Goal: Task Accomplishment & Management: Use online tool/utility

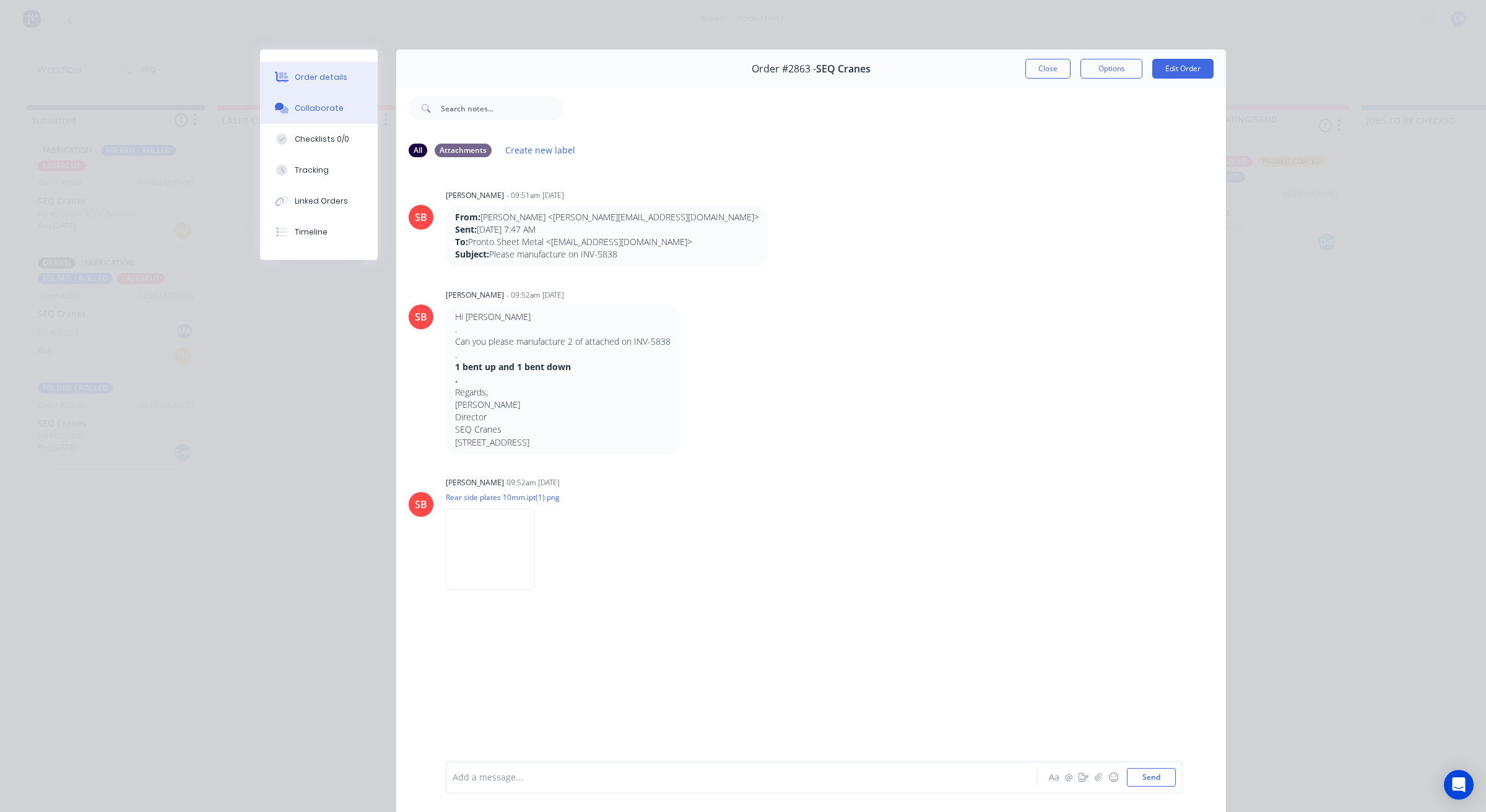
drag, startPoint x: 297, startPoint y: 83, endPoint x: 305, endPoint y: 78, distance: 9.4
click at [299, 81] on button "Order details" at bounding box center [318, 77] width 118 height 31
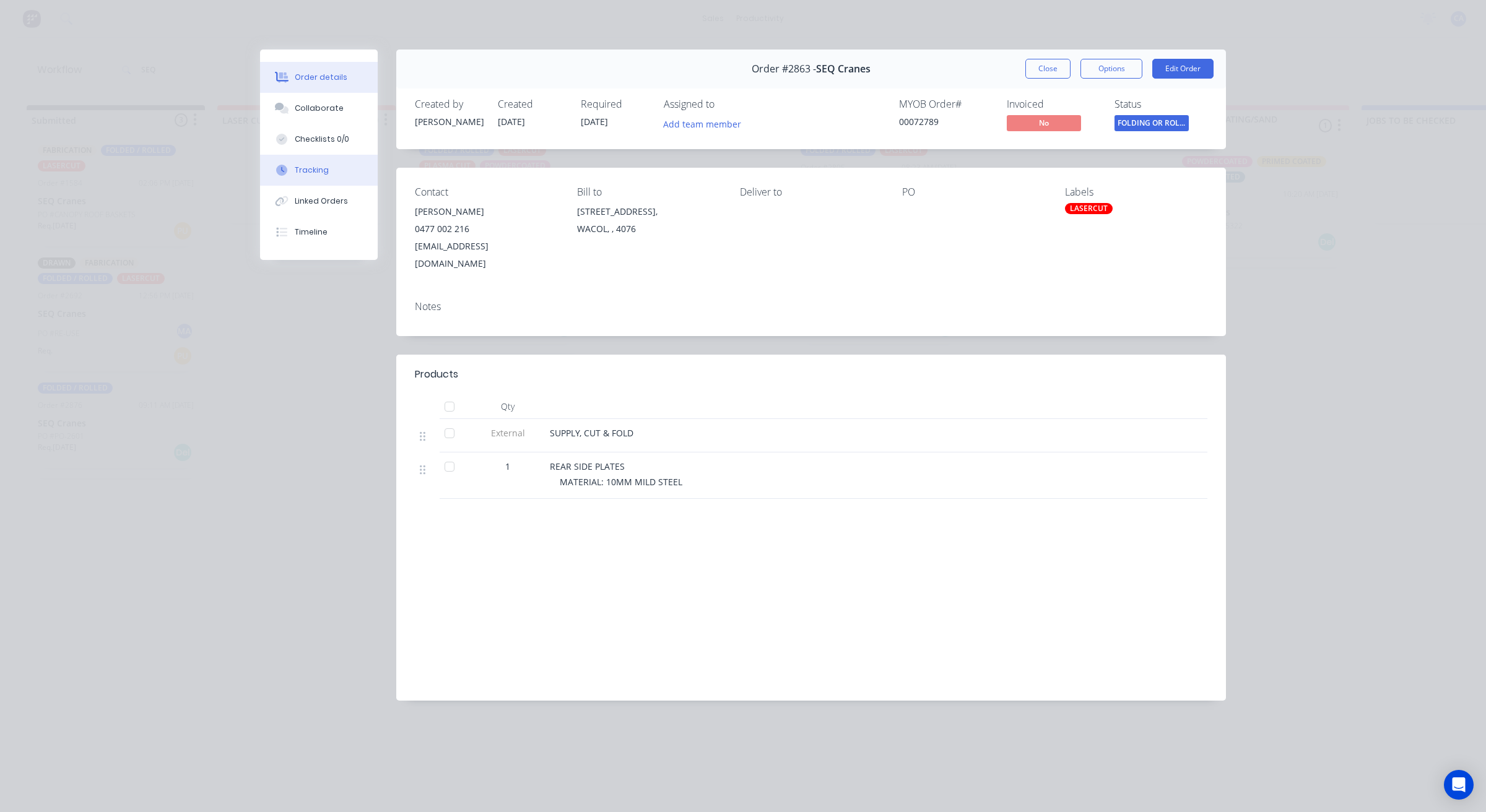
click at [304, 172] on div "Tracking" at bounding box center [312, 170] width 34 height 11
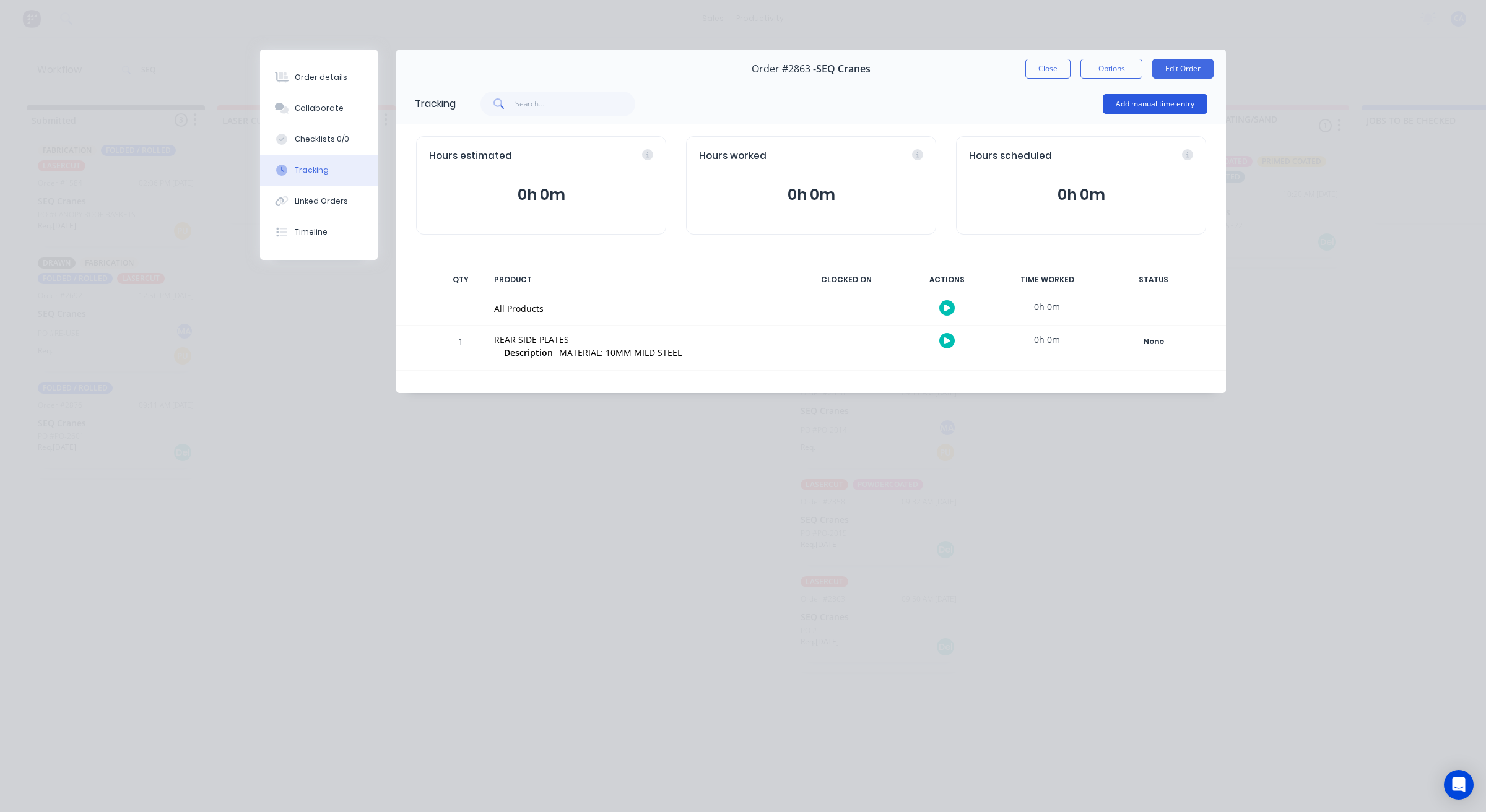
click at [1194, 109] on button "Add manual time entry" at bounding box center [1155, 103] width 105 height 19
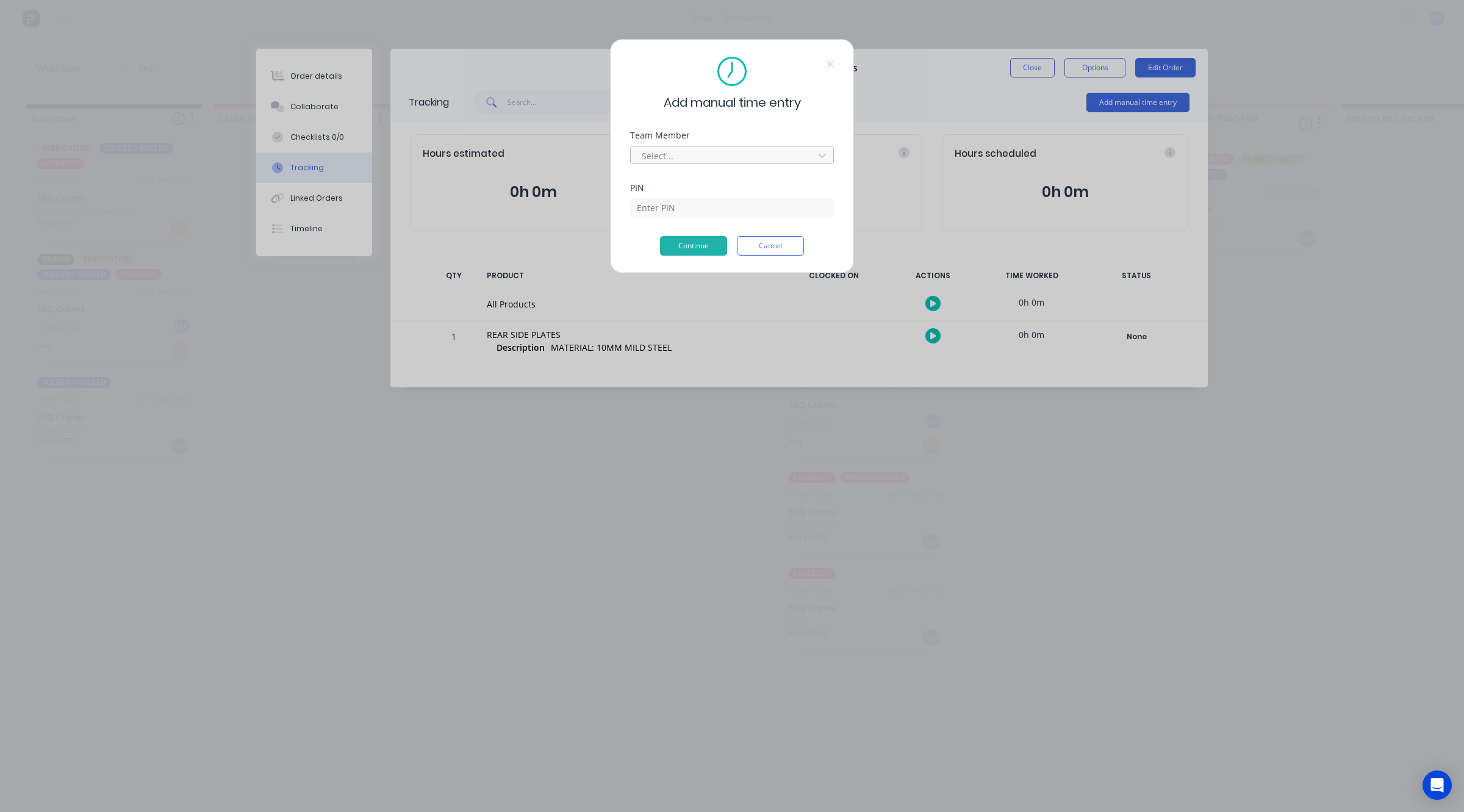
click at [729, 159] on div at bounding box center [724, 156] width 167 height 15
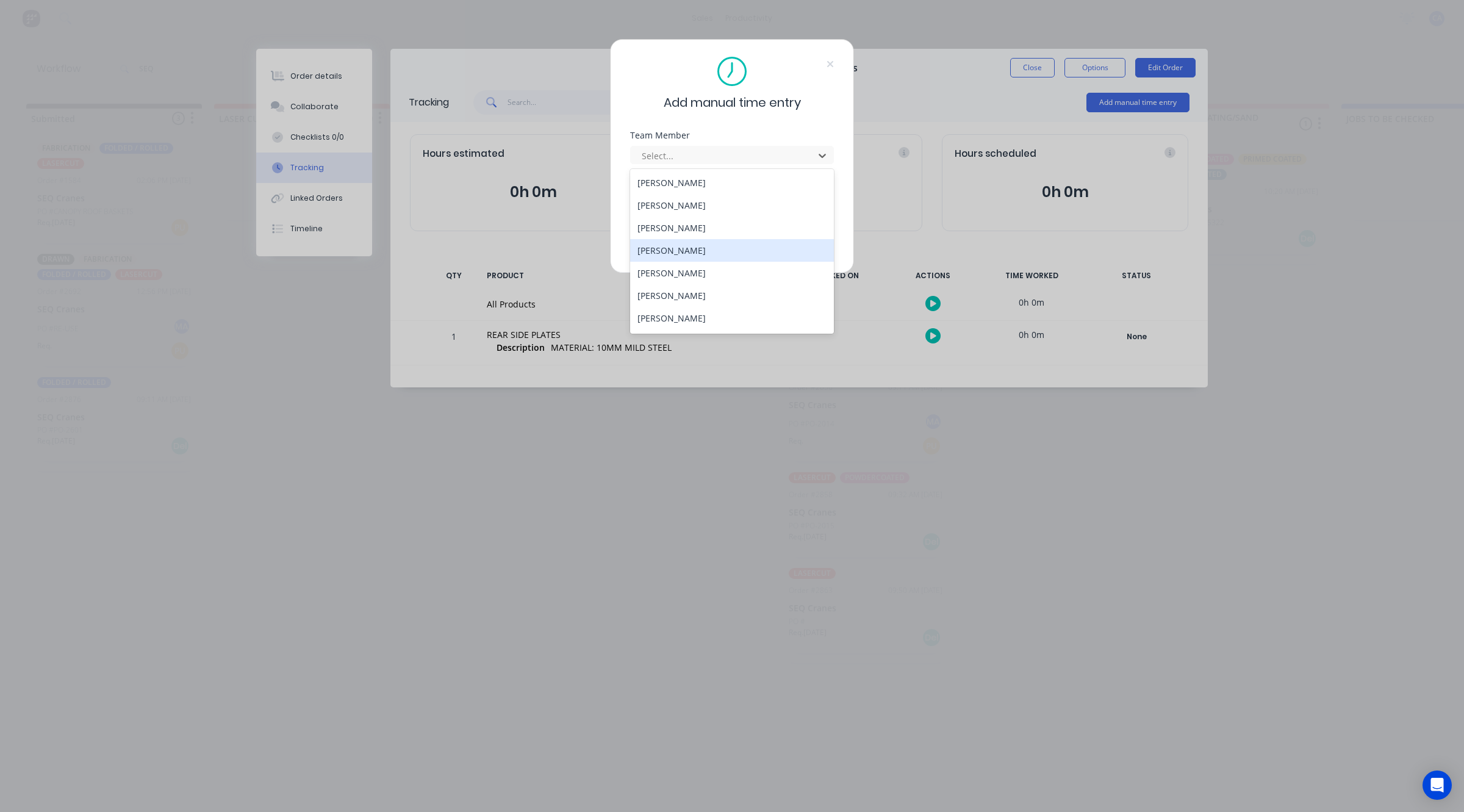
click at [692, 249] on div "[PERSON_NAME]" at bounding box center [732, 250] width 204 height 23
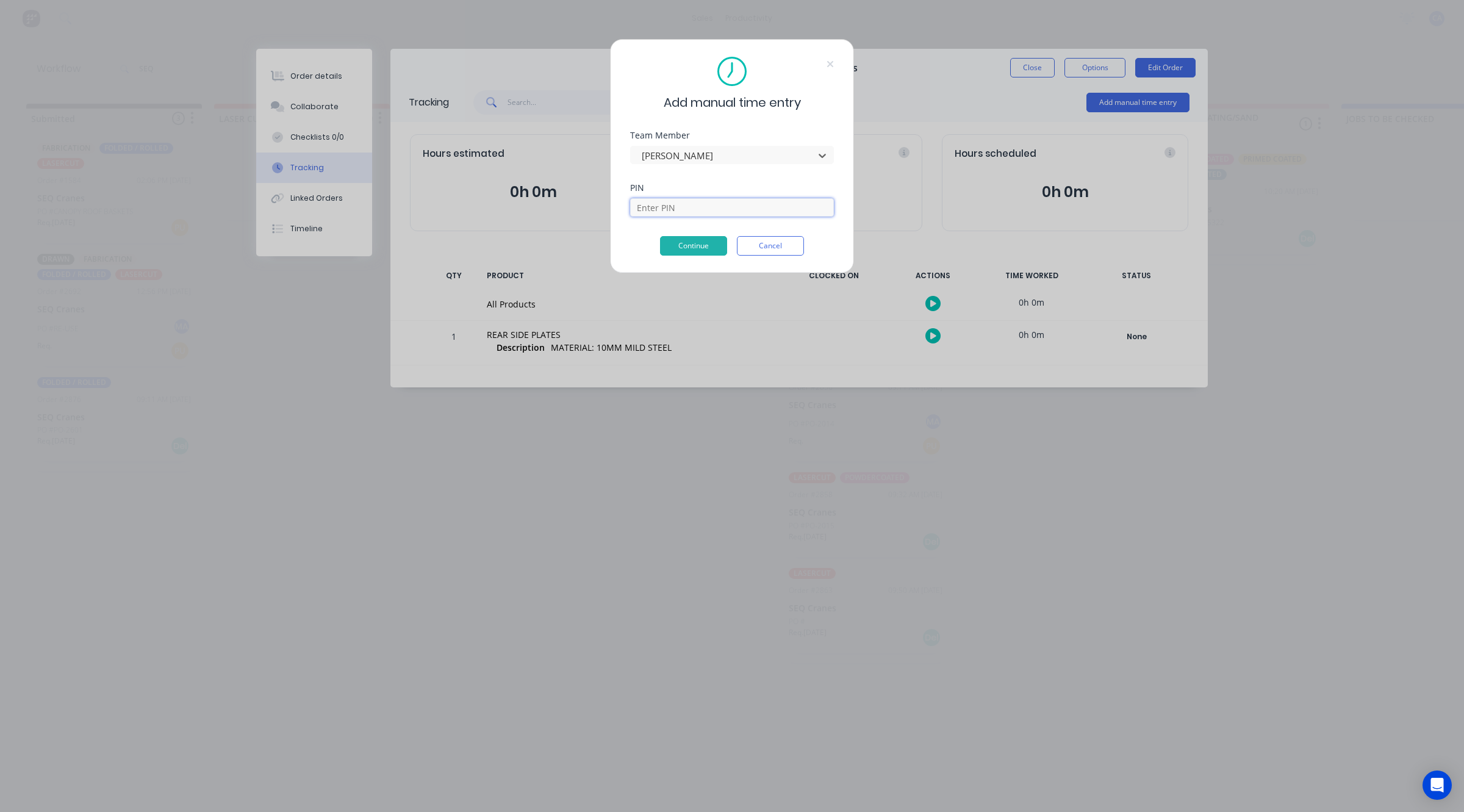
click at [703, 201] on input at bounding box center [732, 208] width 204 height 19
type input "0000"
click at [706, 247] on button "Continue" at bounding box center [693, 246] width 67 height 19
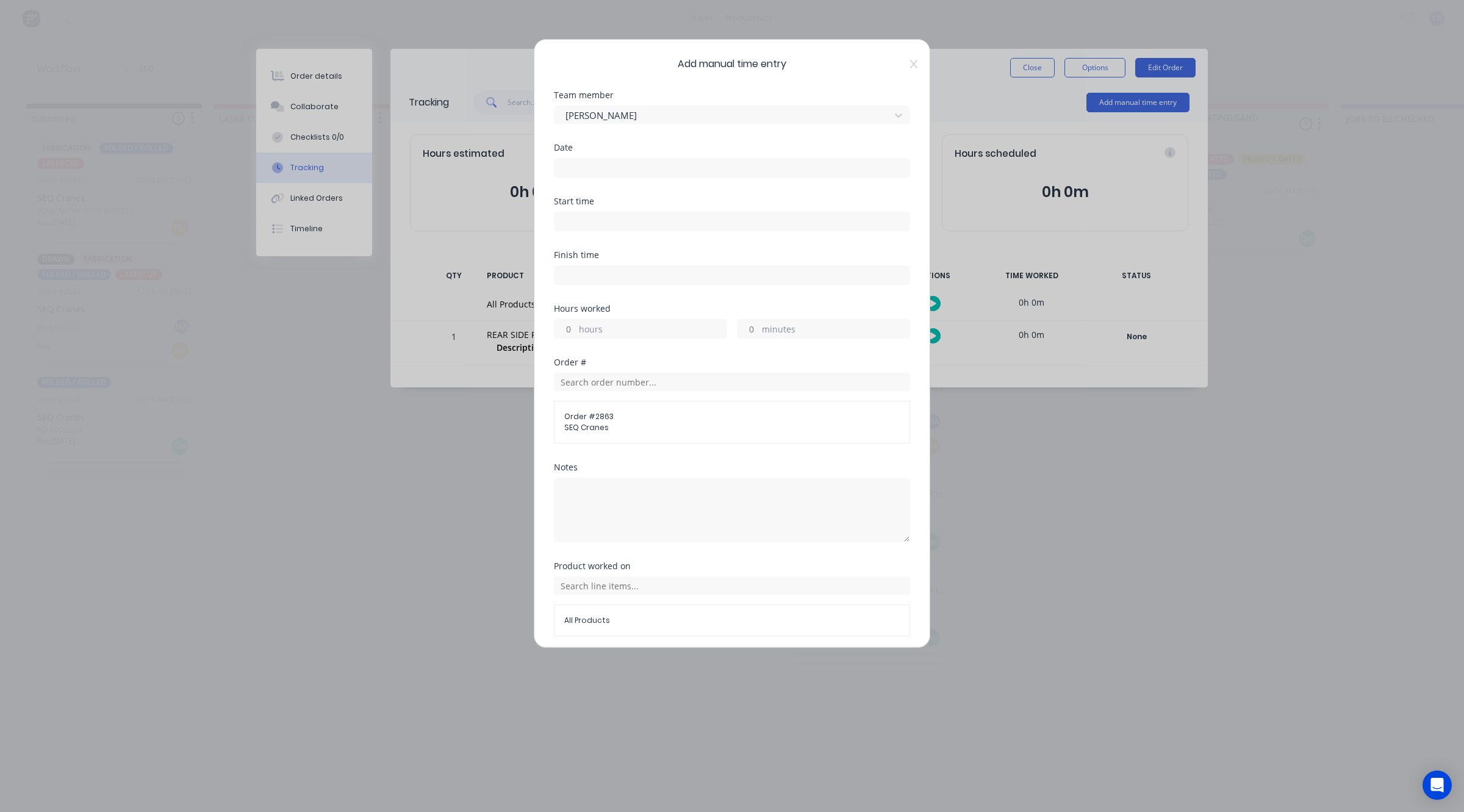
click at [741, 332] on input "minutes" at bounding box center [749, 329] width 21 height 19
type input "15"
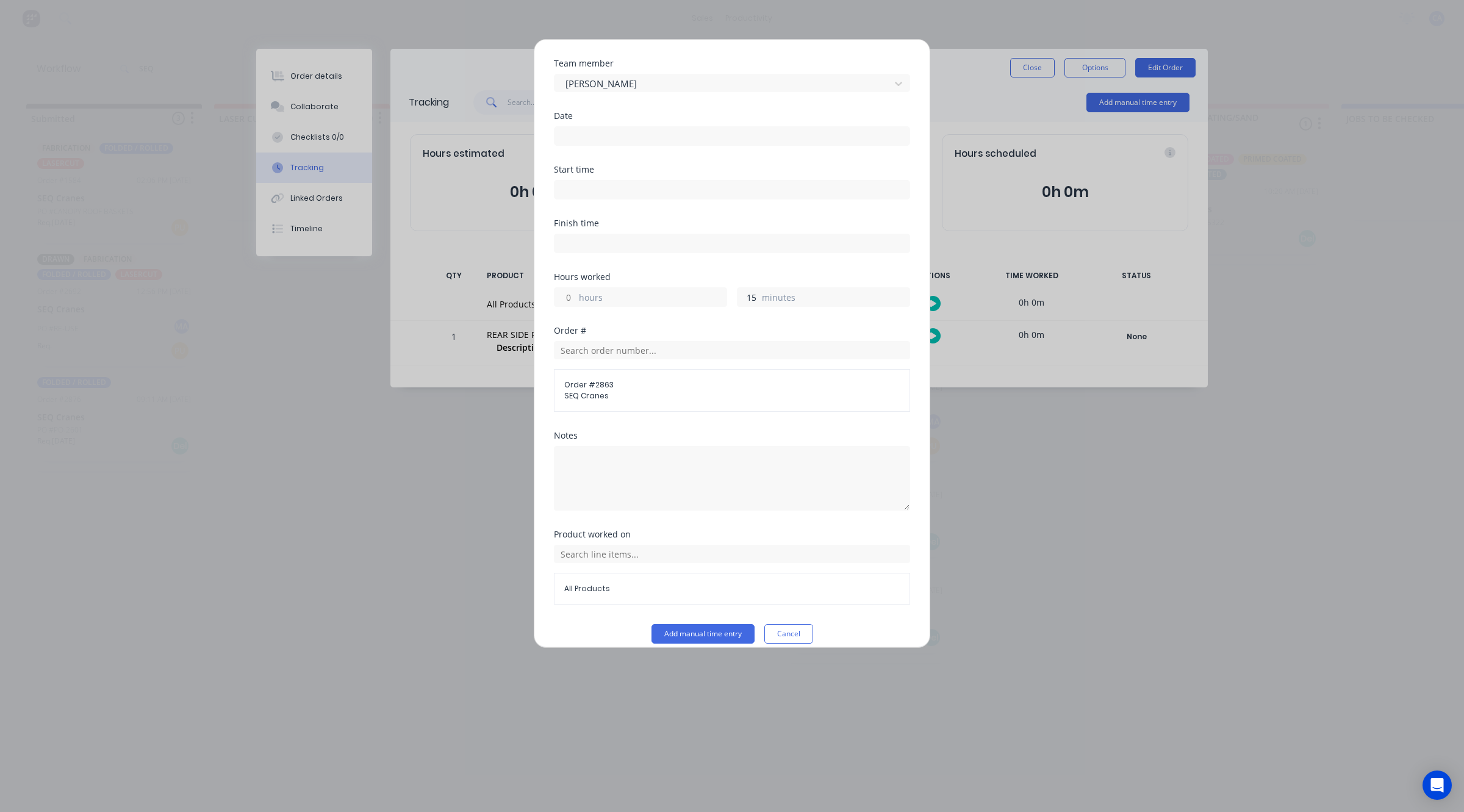
scroll to position [47, 0]
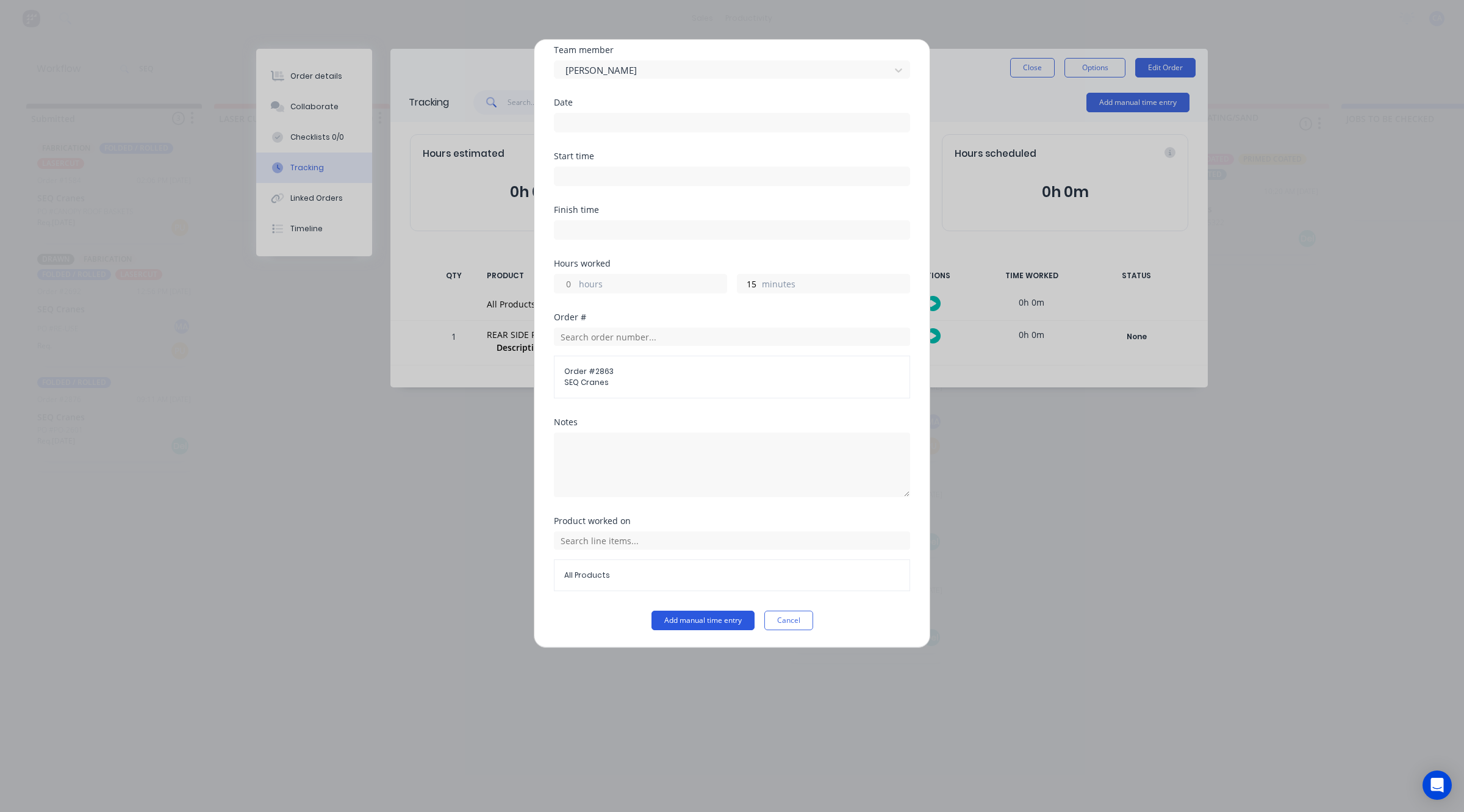
click at [697, 625] on button "Add manual time entry" at bounding box center [704, 620] width 103 height 19
click at [593, 119] on input at bounding box center [732, 121] width 355 height 19
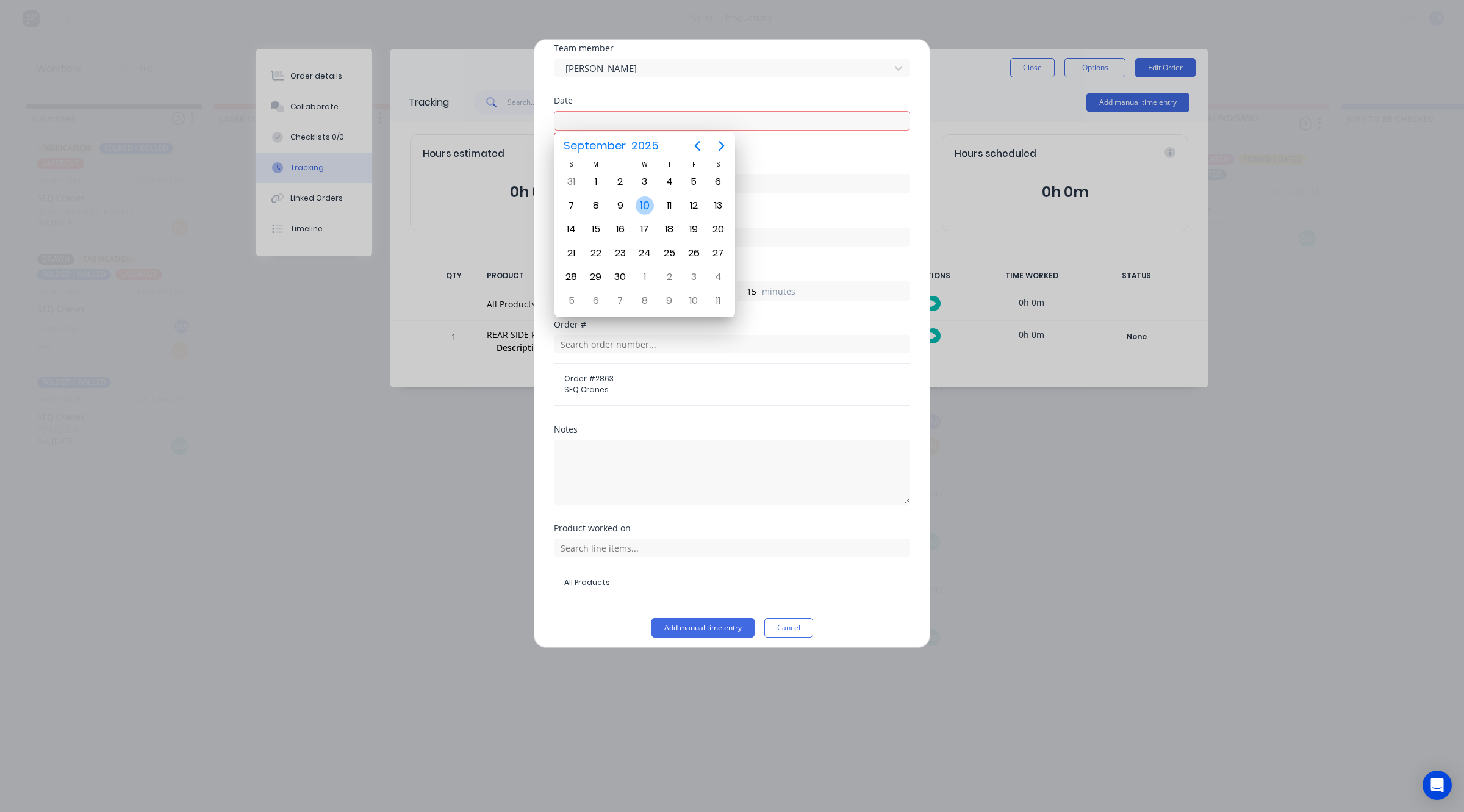
click at [638, 209] on div "10" at bounding box center [645, 206] width 19 height 19
type input "[DATE]"
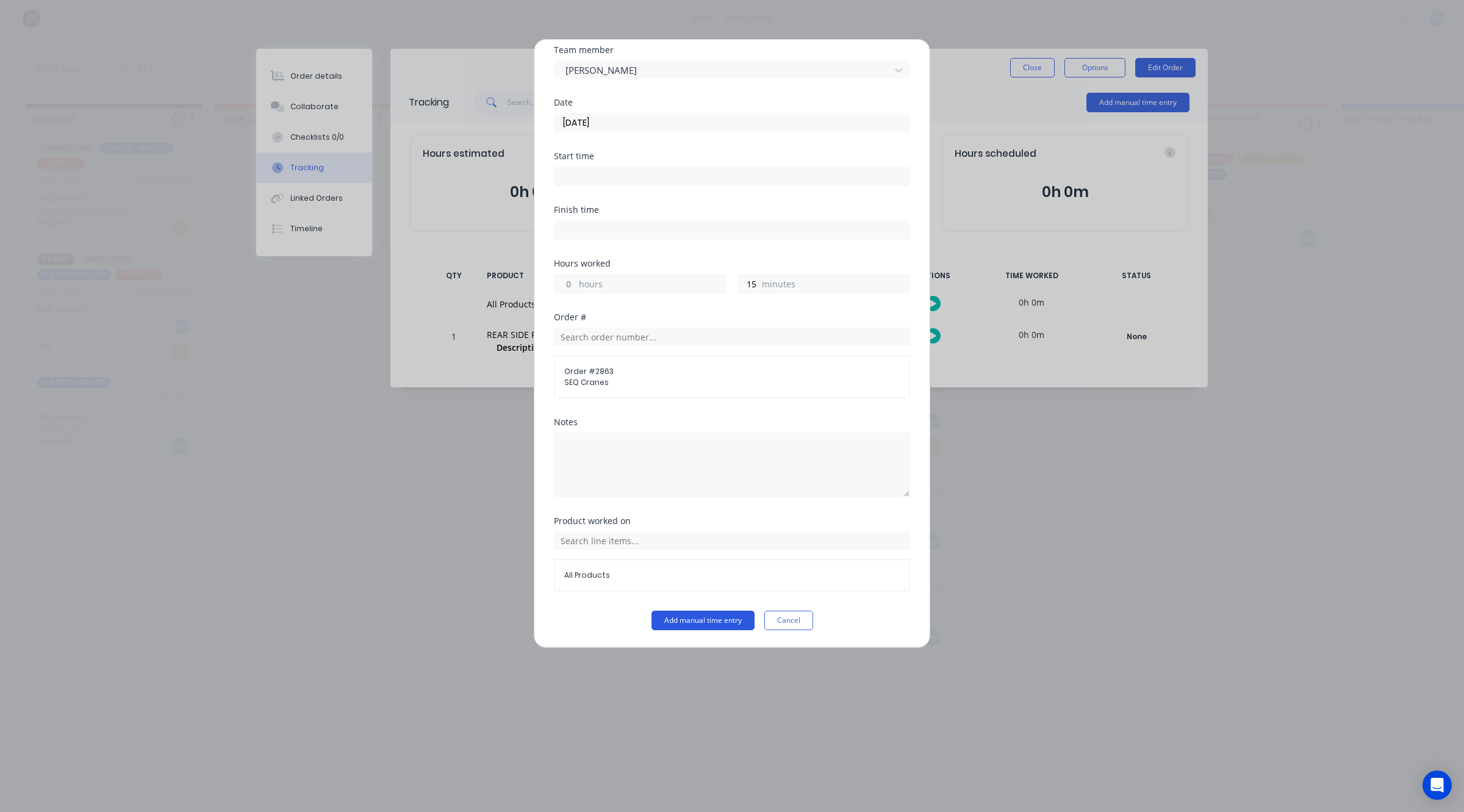
click at [709, 619] on button "Add manual time entry" at bounding box center [704, 620] width 103 height 19
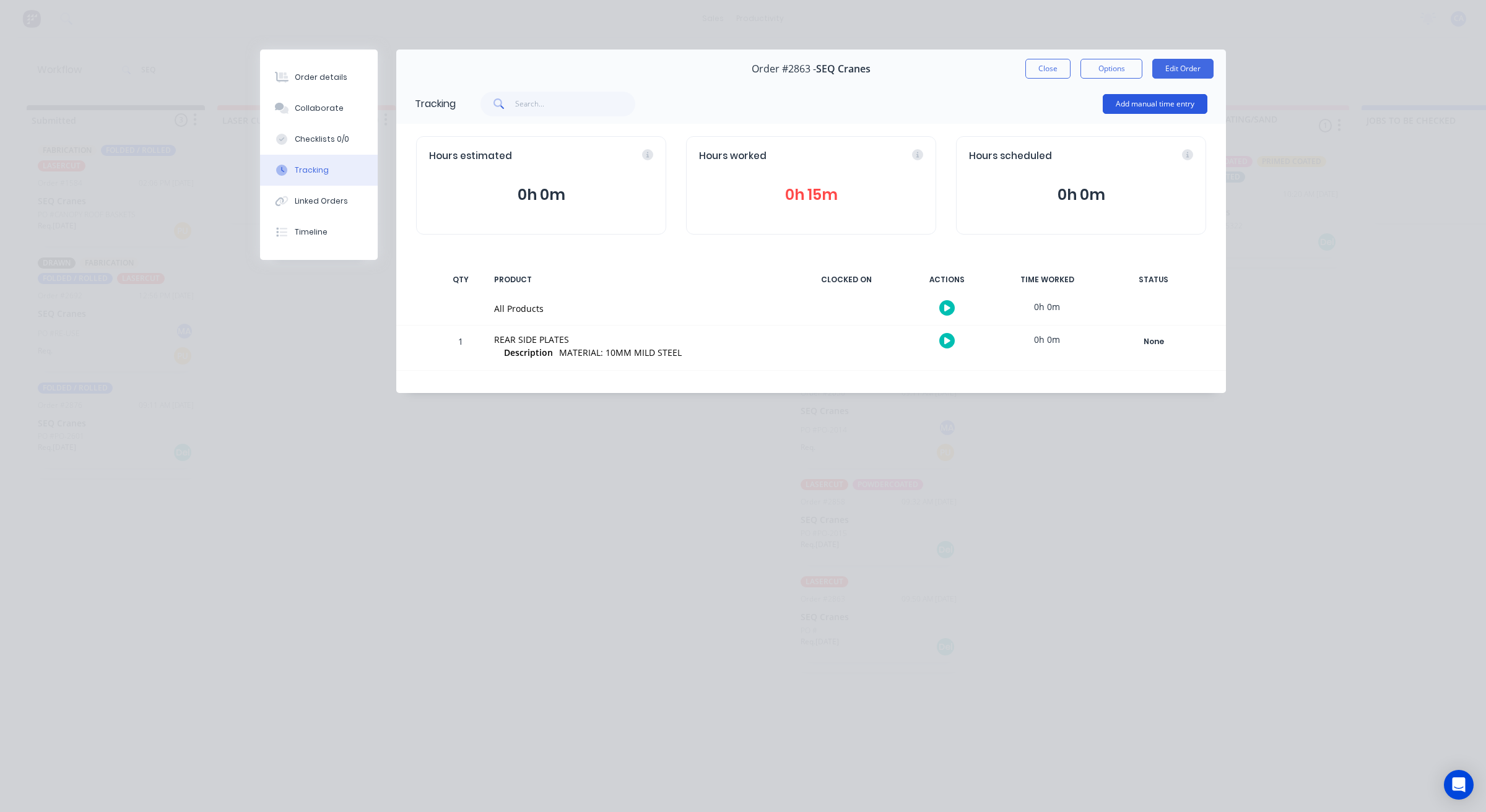
click at [1132, 103] on button "Add manual time entry" at bounding box center [1155, 103] width 105 height 19
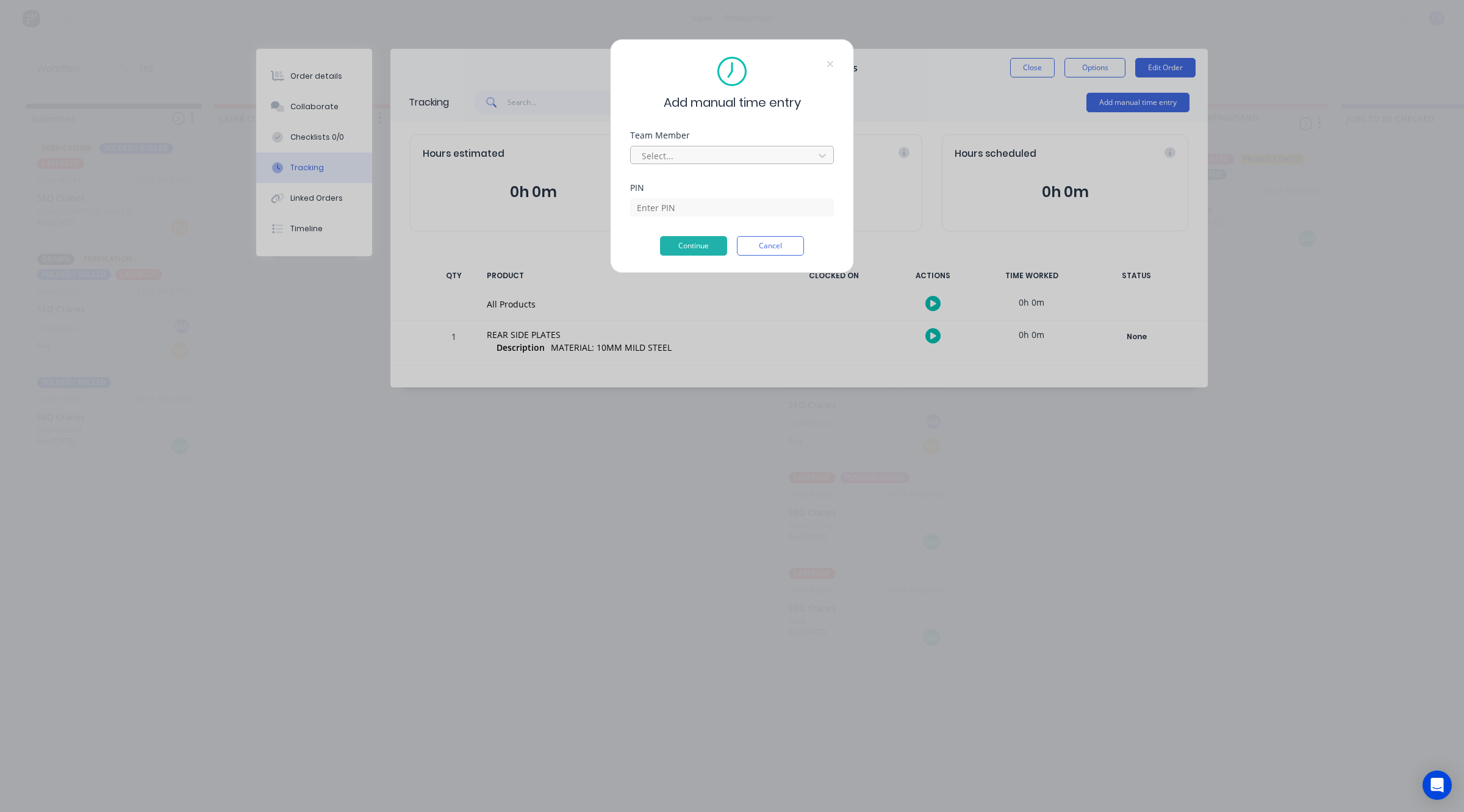
click at [664, 163] on div at bounding box center [724, 156] width 167 height 15
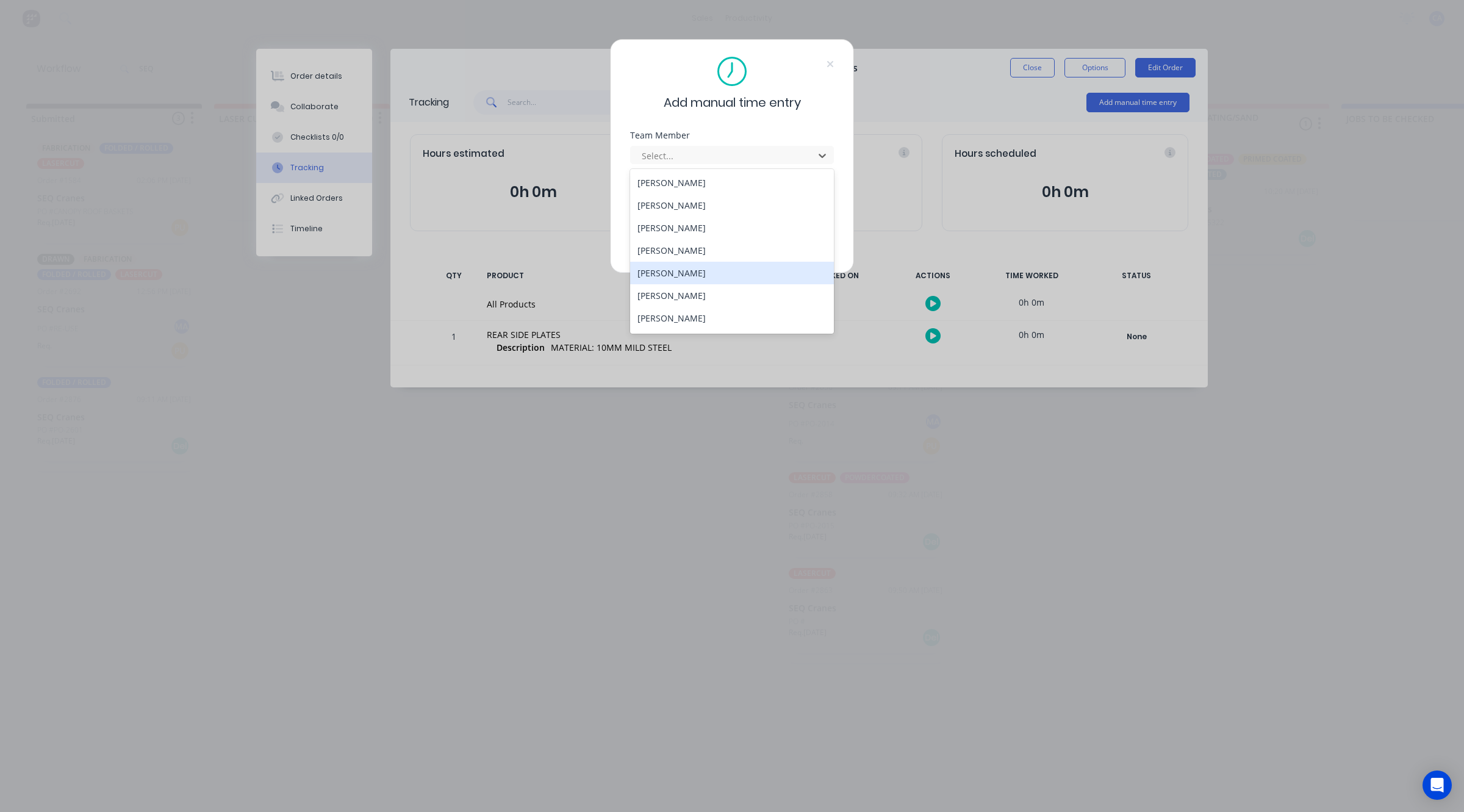
click at [668, 267] on div "[PERSON_NAME]" at bounding box center [732, 273] width 204 height 23
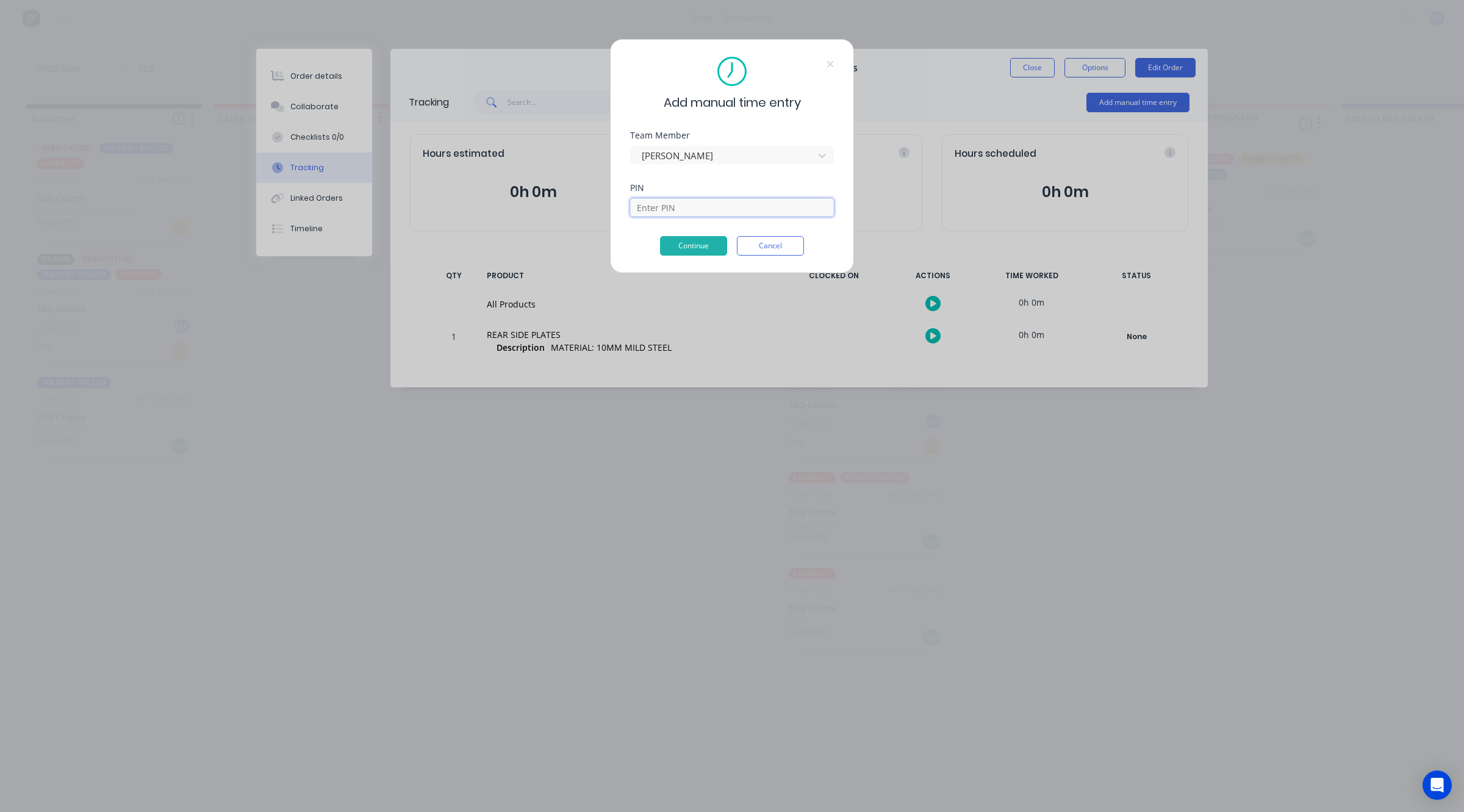
click at [674, 214] on input at bounding box center [732, 208] width 204 height 19
type input "3699"
click at [688, 240] on button "Continue" at bounding box center [693, 246] width 67 height 19
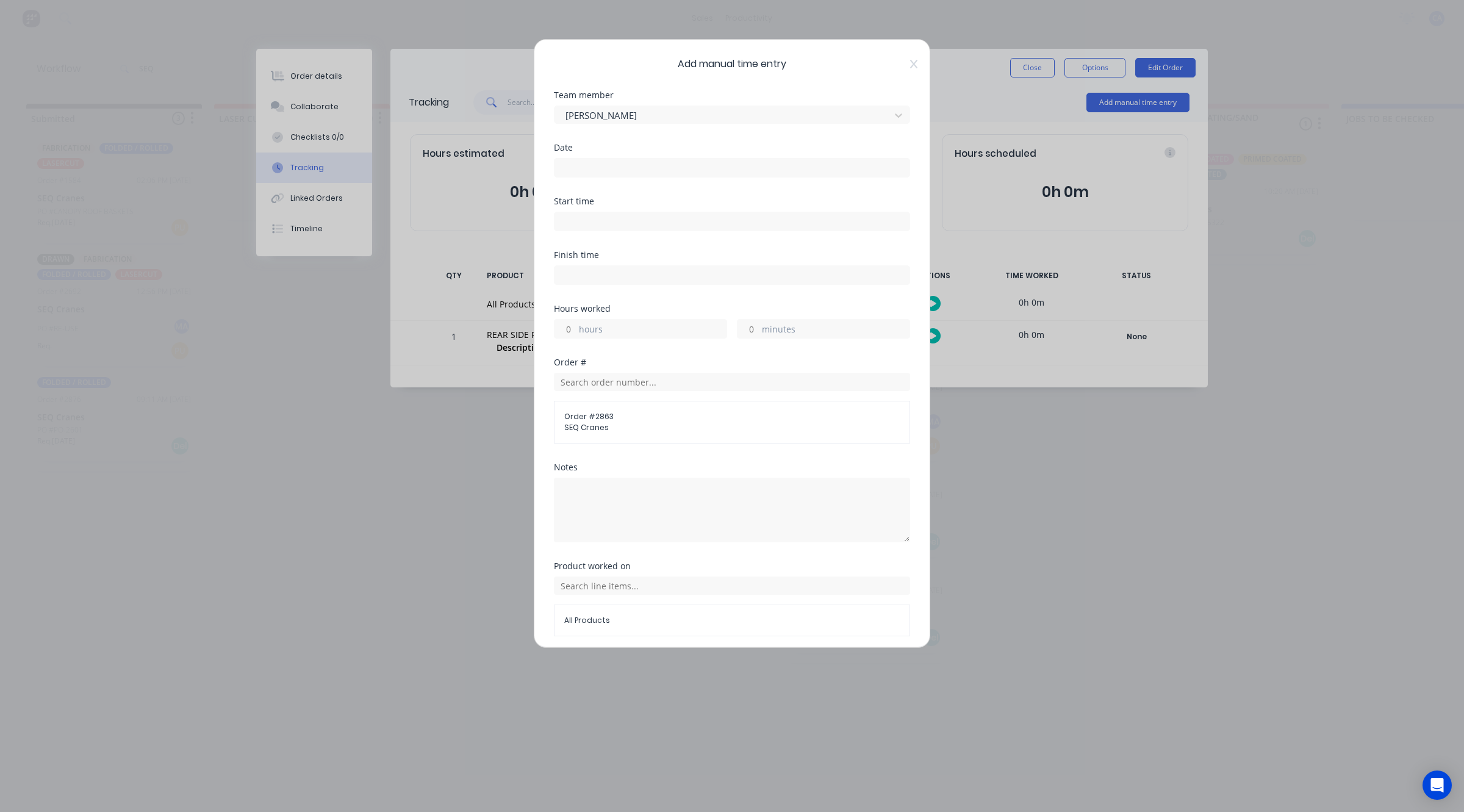
click at [647, 165] on input at bounding box center [732, 168] width 355 height 19
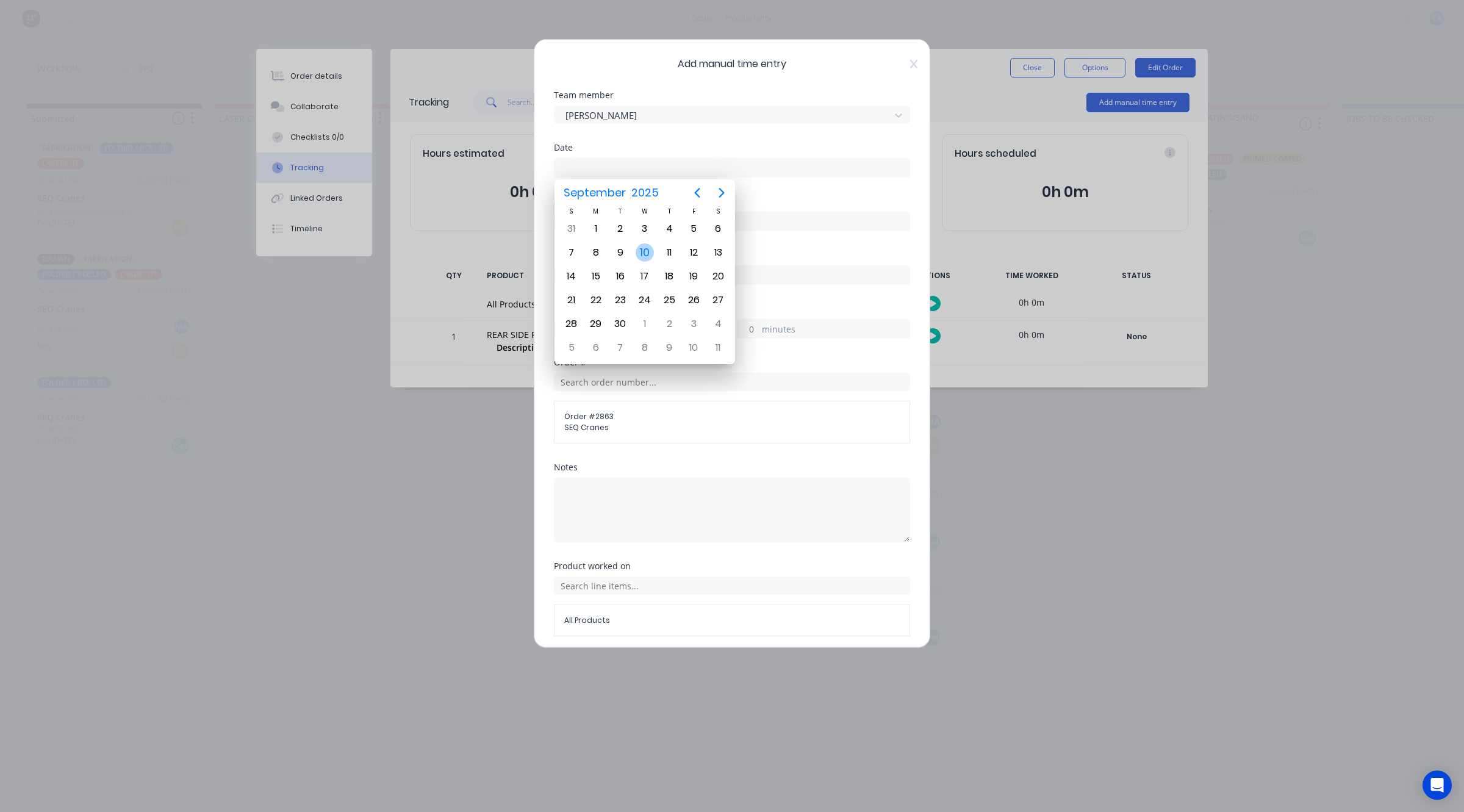
click at [639, 251] on div "10" at bounding box center [645, 253] width 19 height 19
type input "[DATE]"
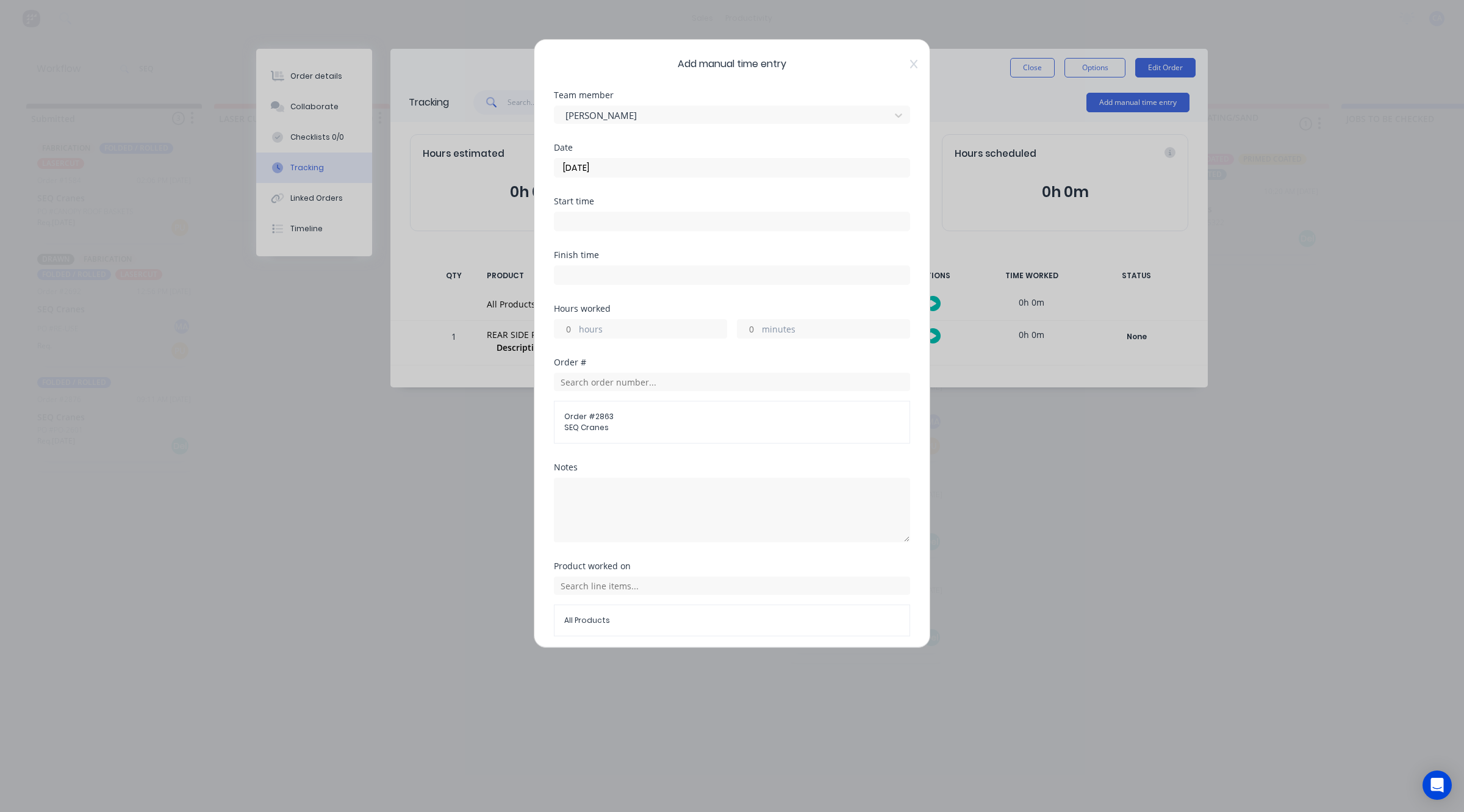
click at [739, 324] on input "minutes" at bounding box center [749, 329] width 21 height 19
type input "15"
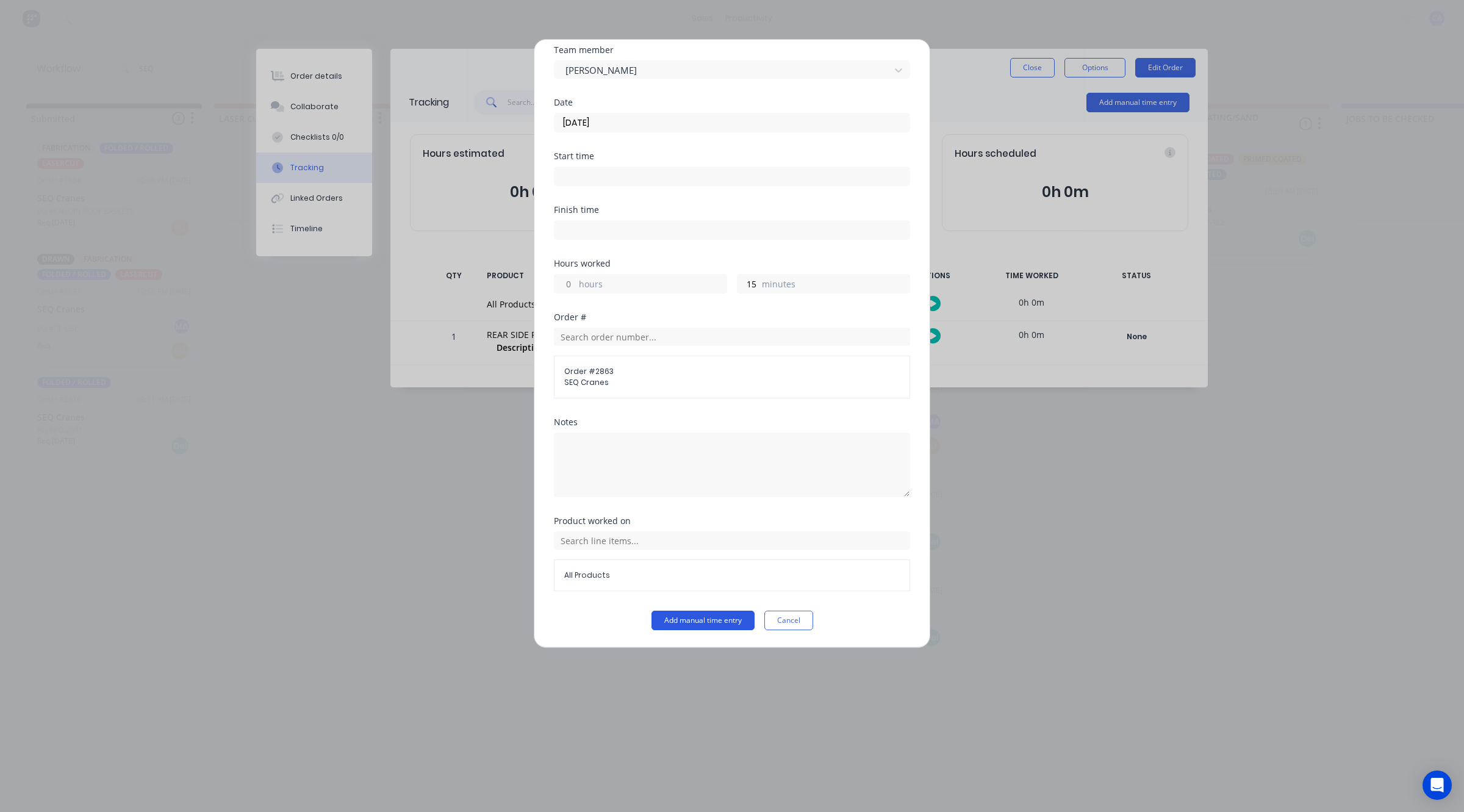
click at [720, 613] on button "Add manual time entry" at bounding box center [704, 620] width 103 height 19
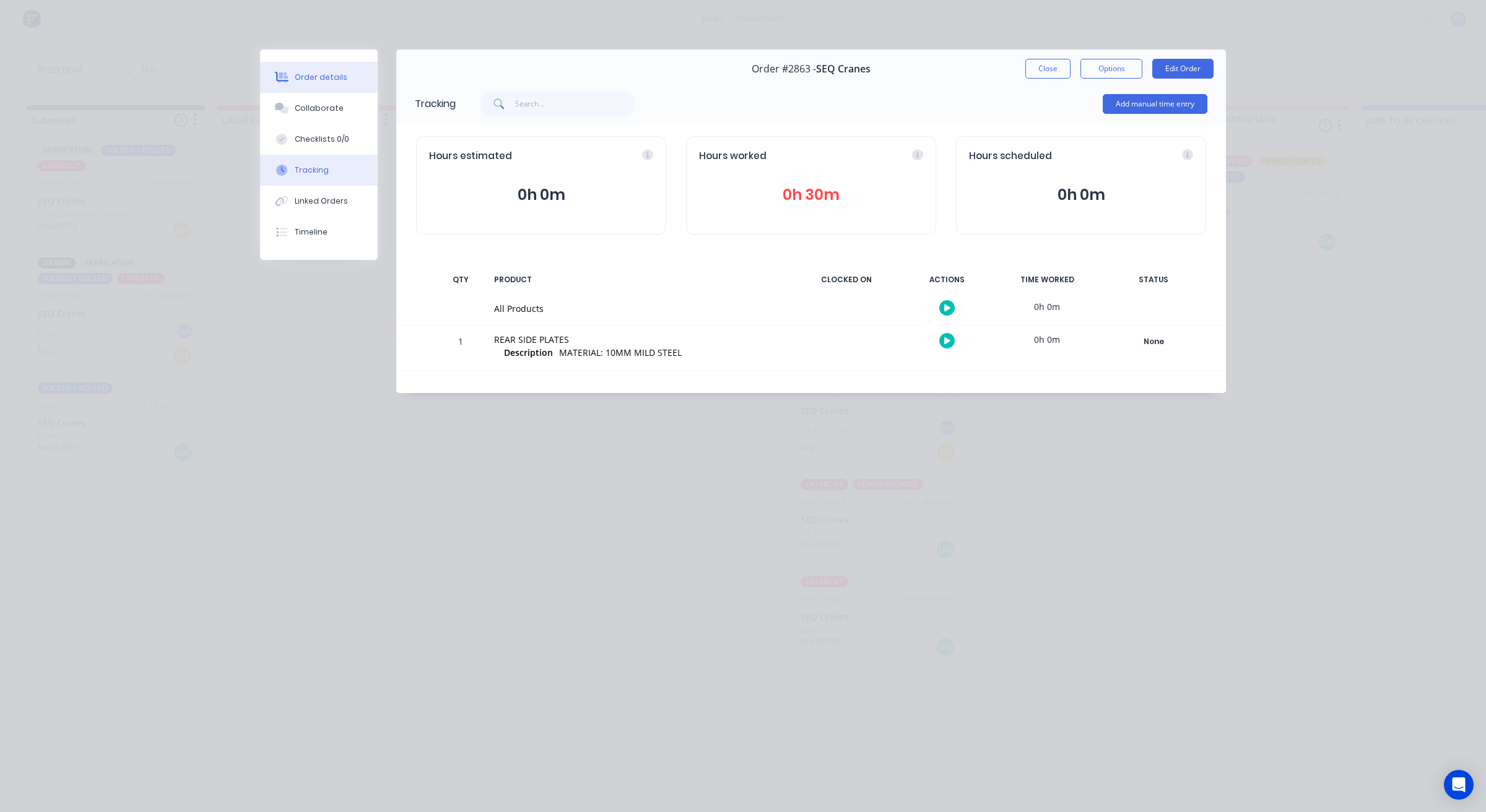
click at [333, 76] on div "Order details" at bounding box center [321, 77] width 52 height 11
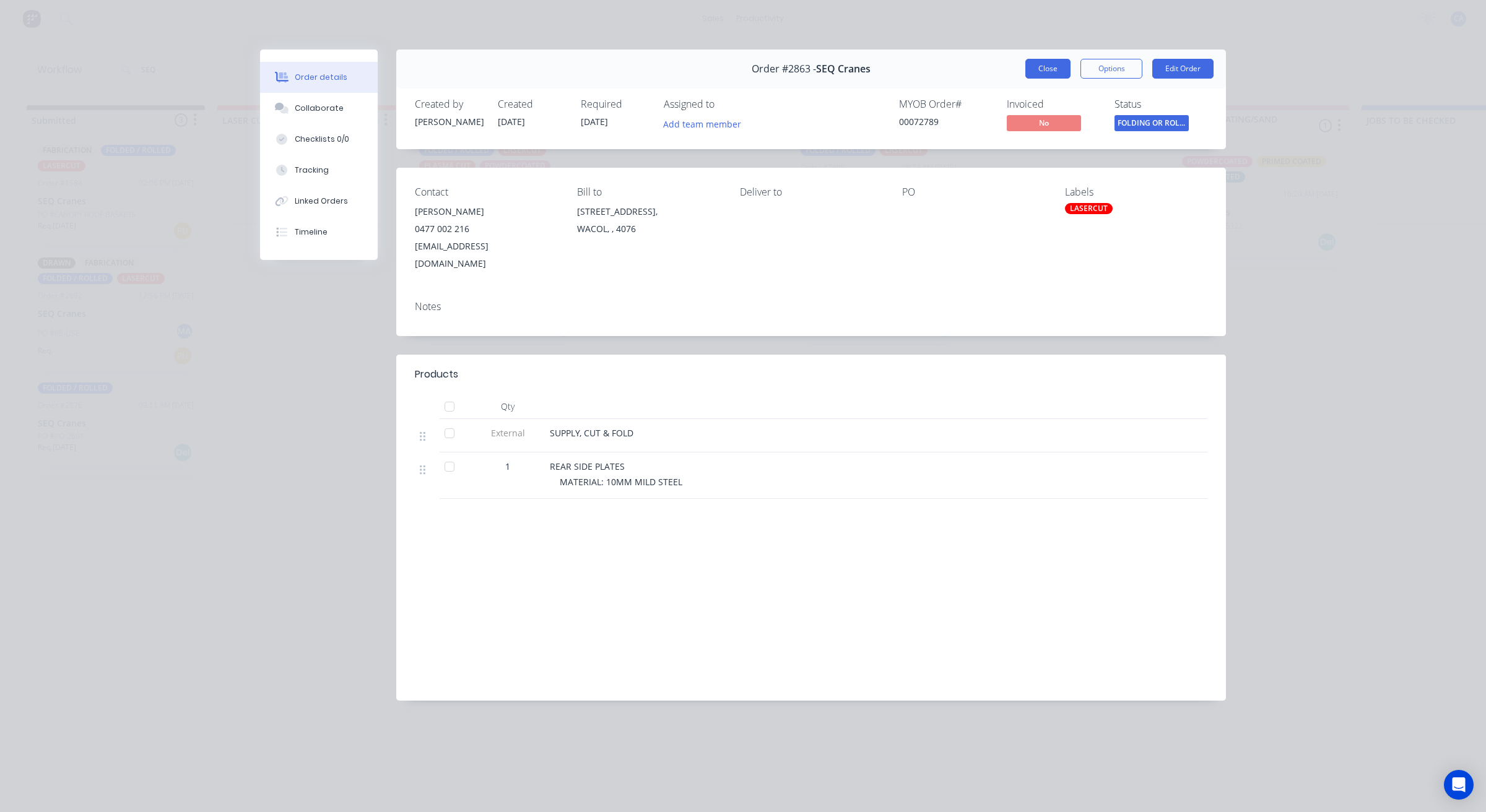
click at [1039, 70] on button "Close" at bounding box center [1048, 69] width 45 height 19
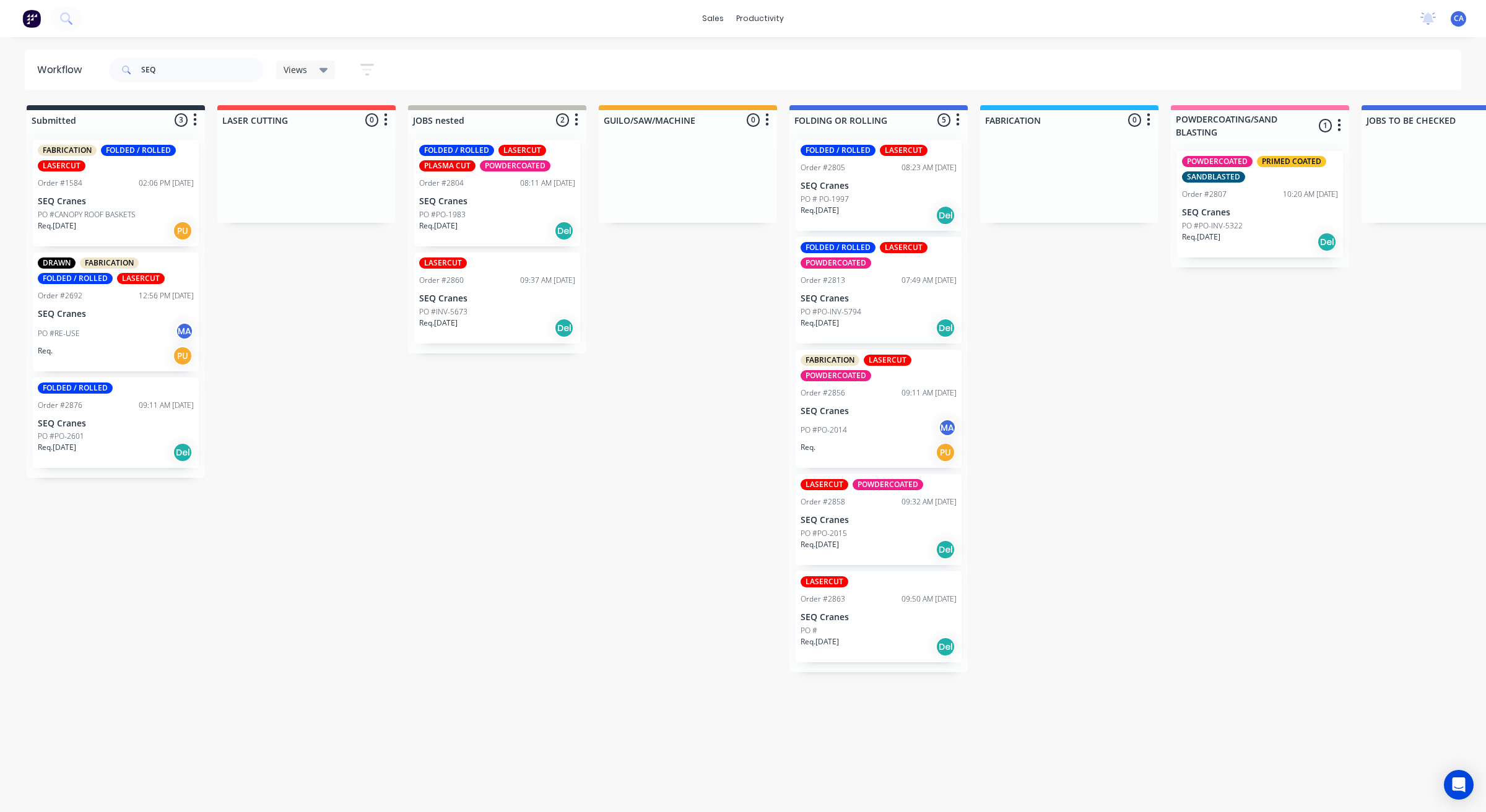
click at [868, 621] on p "SEQ Cranes" at bounding box center [879, 618] width 156 height 11
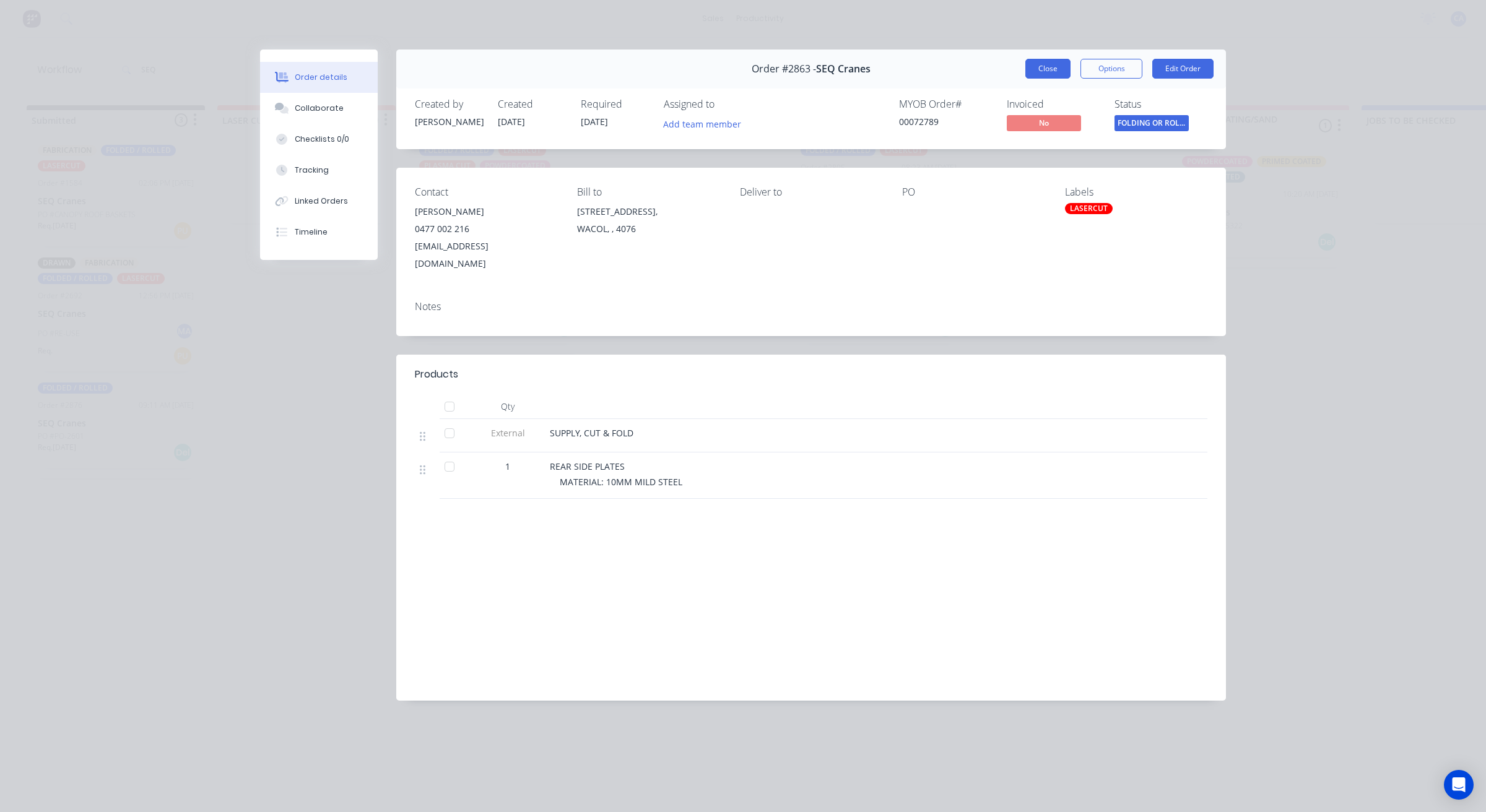
click at [1037, 64] on button "Close" at bounding box center [1048, 69] width 45 height 19
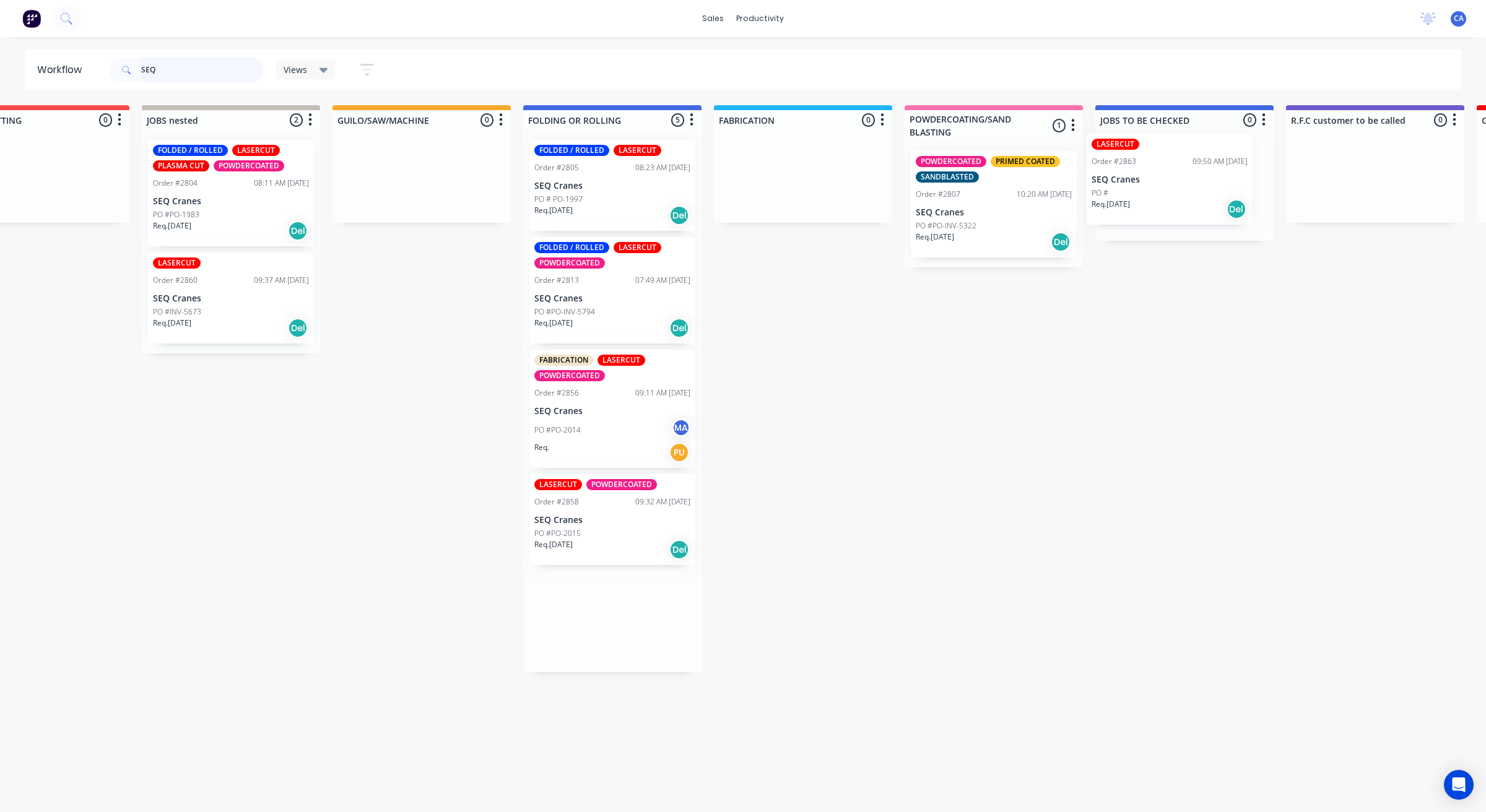
scroll to position [0, 271]
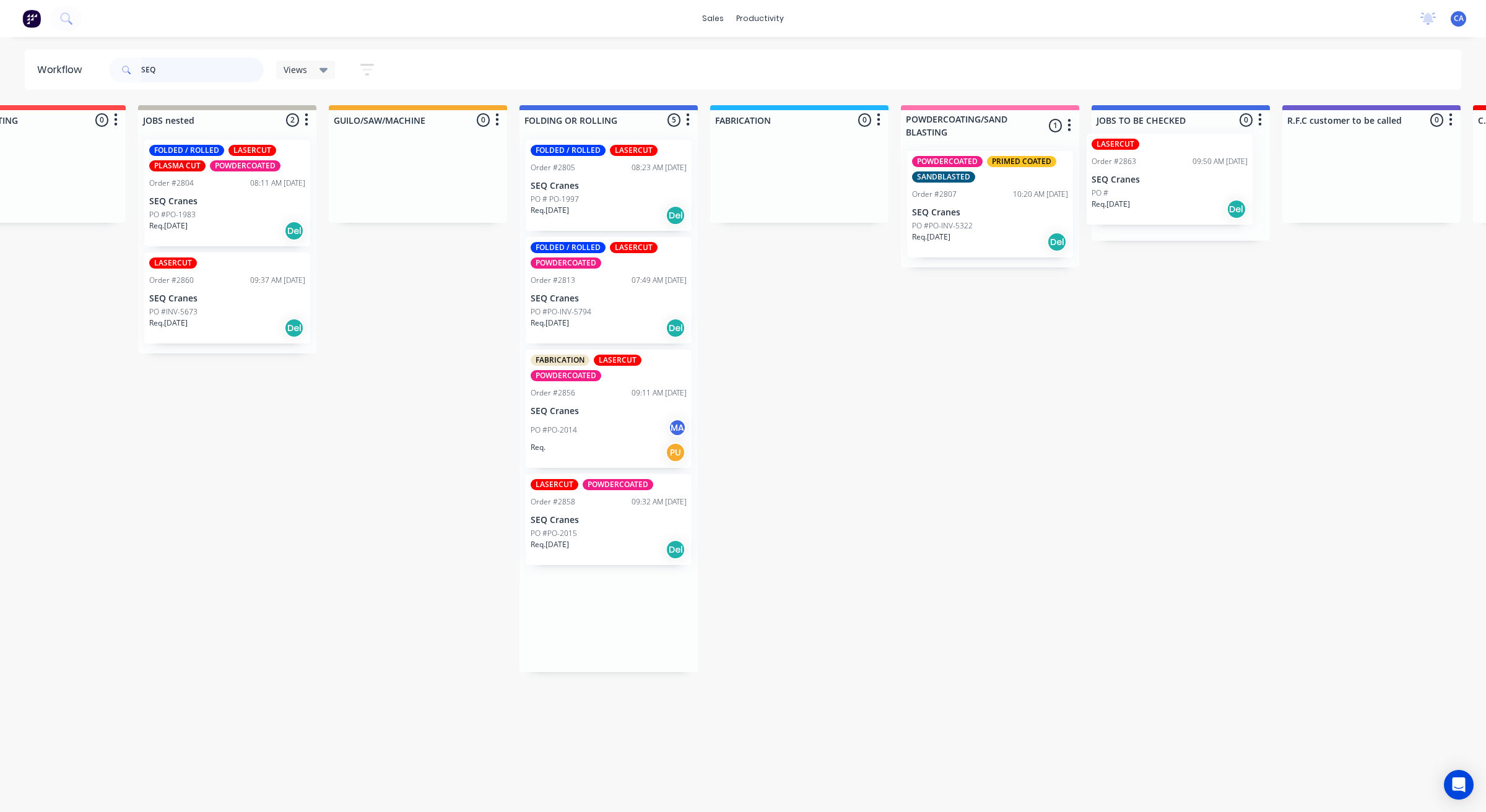
drag, startPoint x: 824, startPoint y: 626, endPoint x: 1115, endPoint y: 191, distance: 523.4
click at [1119, 187] on div "Submitted 3 Sort By Created date Required date Order number Customer name Most …" at bounding box center [1382, 389] width 3323 height 567
click at [572, 528] on p "PO #PO-2015" at bounding box center [553, 533] width 46 height 11
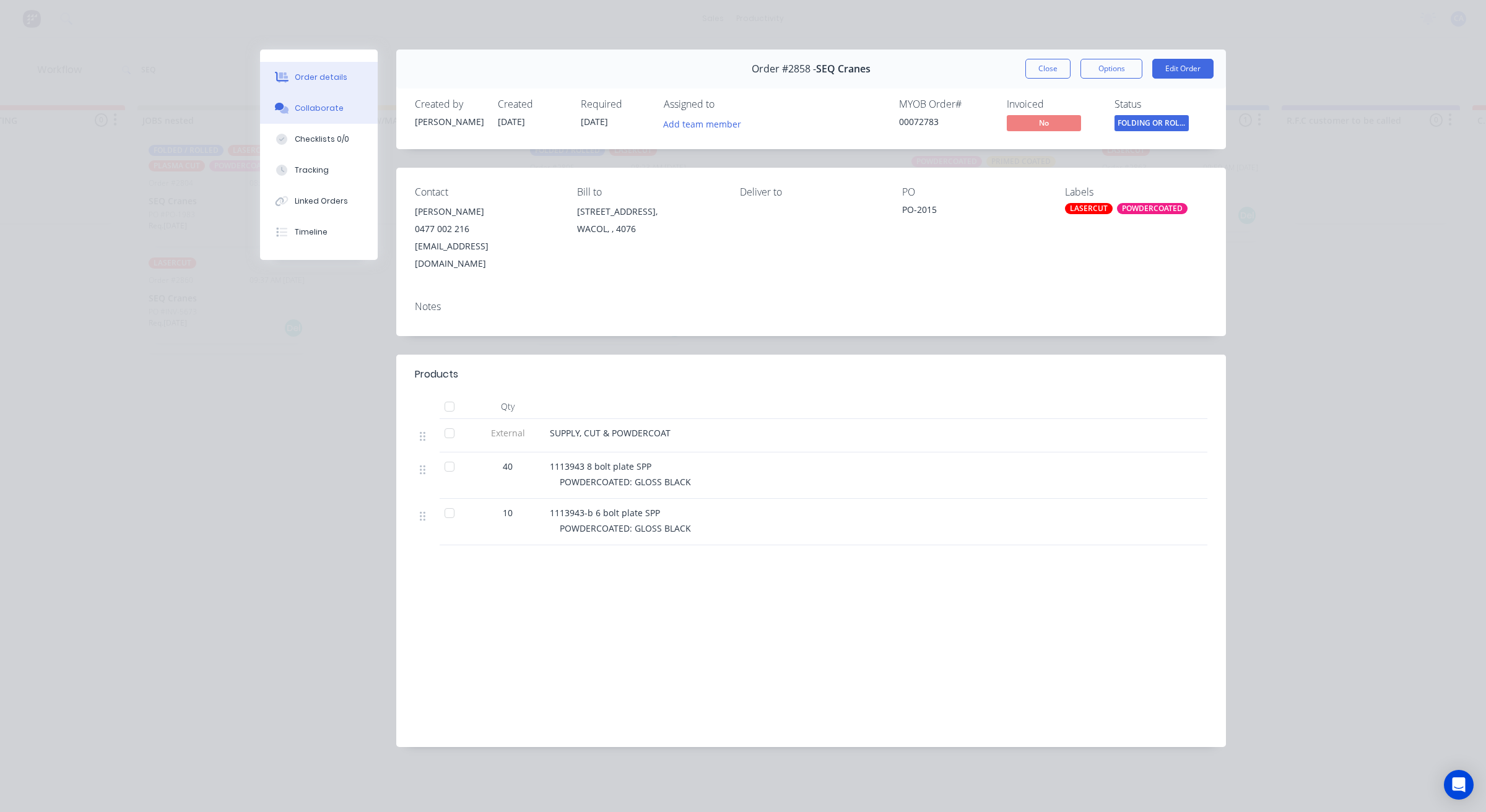
click at [342, 109] on button "Collaborate" at bounding box center [318, 108] width 118 height 31
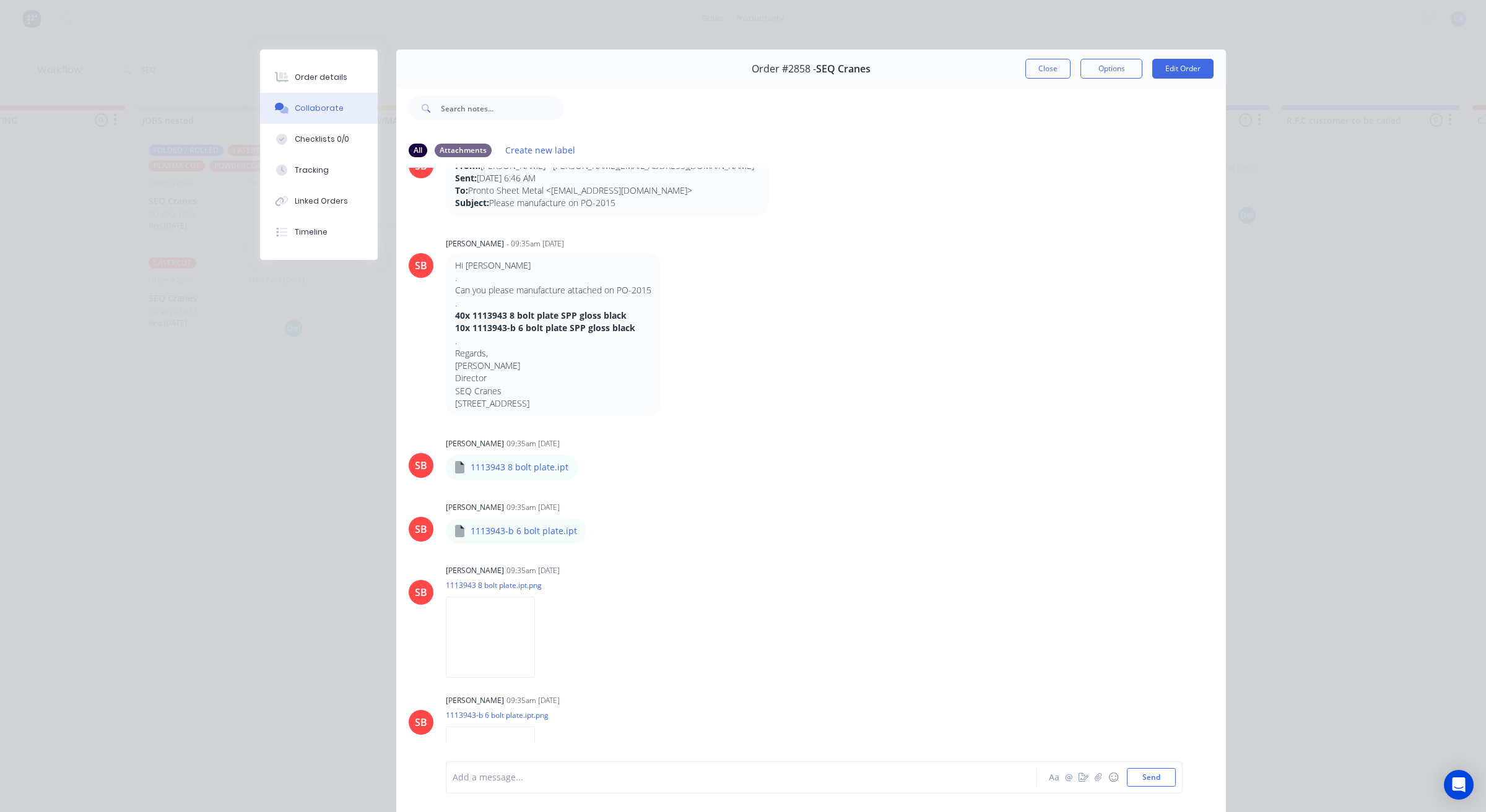
scroll to position [93, 0]
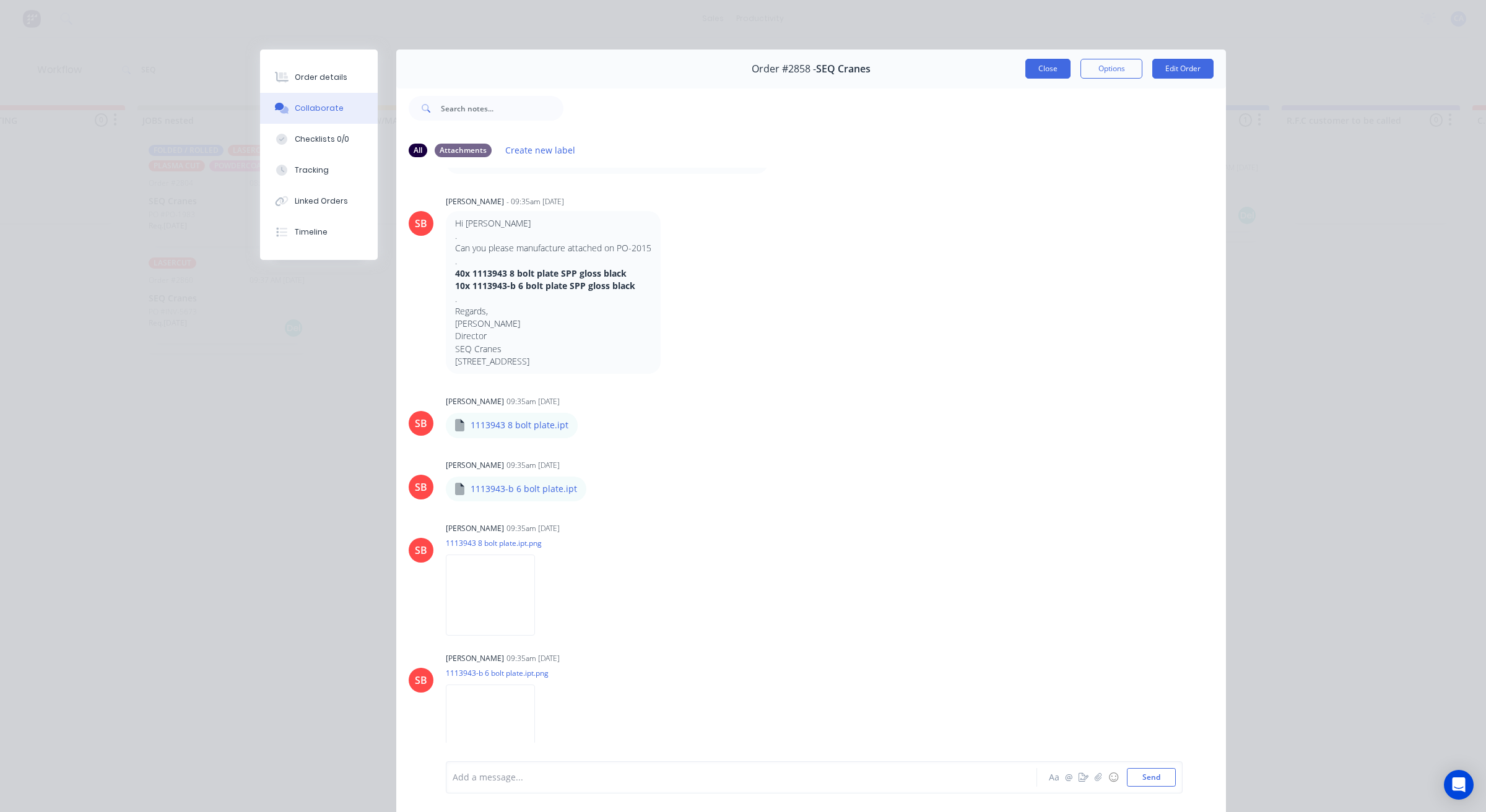
click at [1035, 68] on button "Close" at bounding box center [1048, 69] width 45 height 19
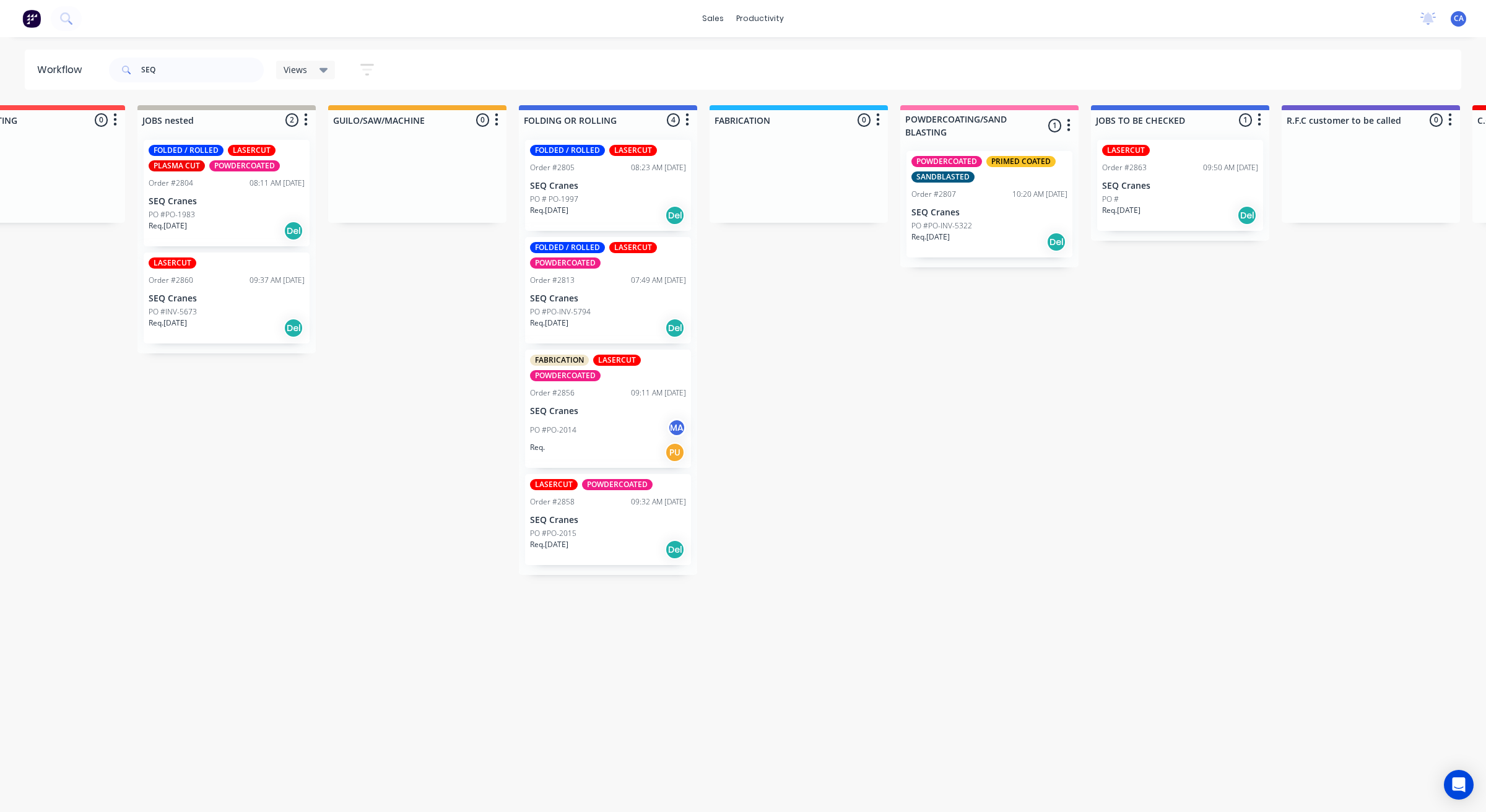
click at [629, 409] on p "SEQ Cranes" at bounding box center [608, 412] width 156 height 11
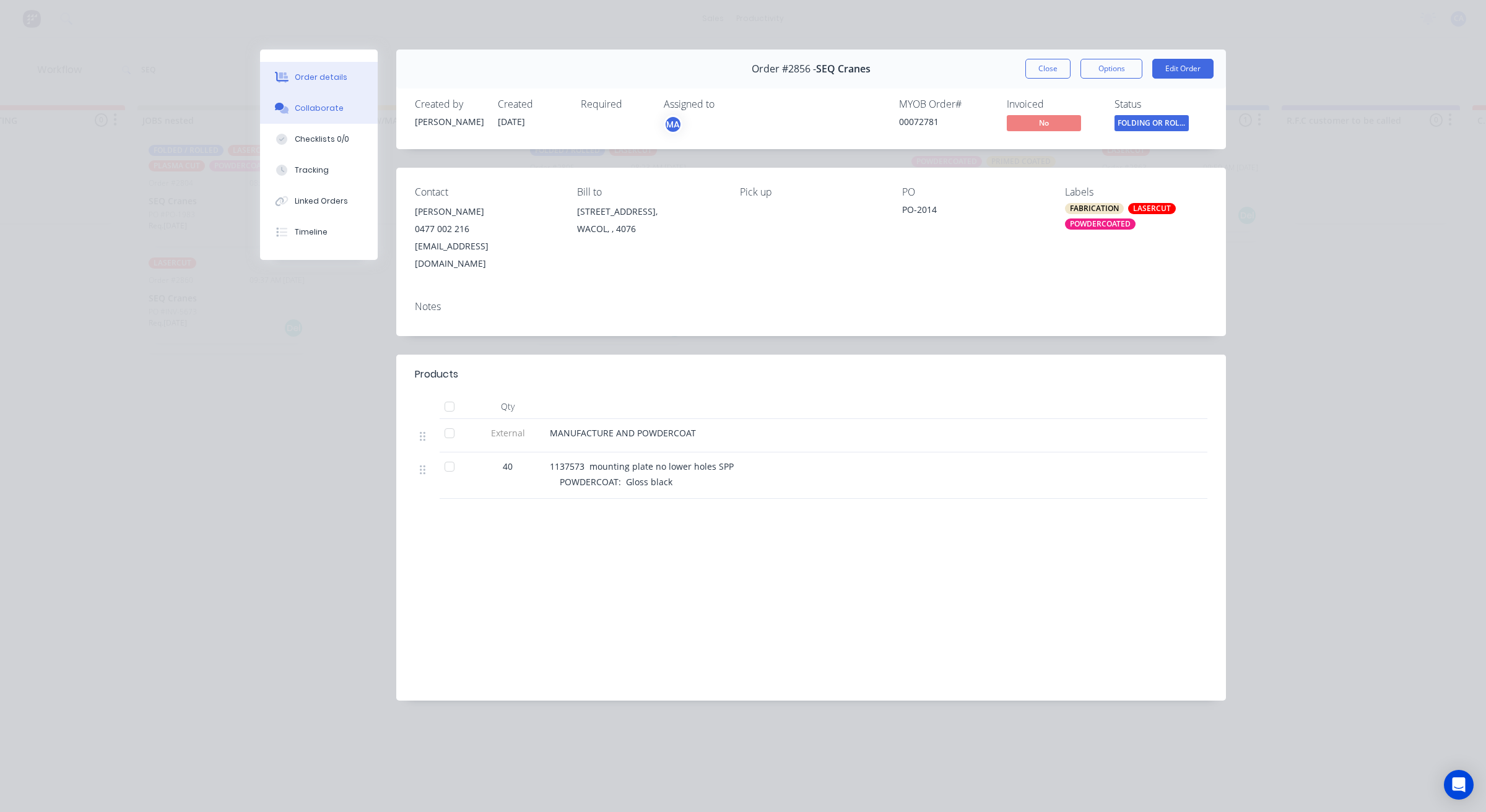
click at [301, 109] on div "Collaborate" at bounding box center [319, 108] width 49 height 11
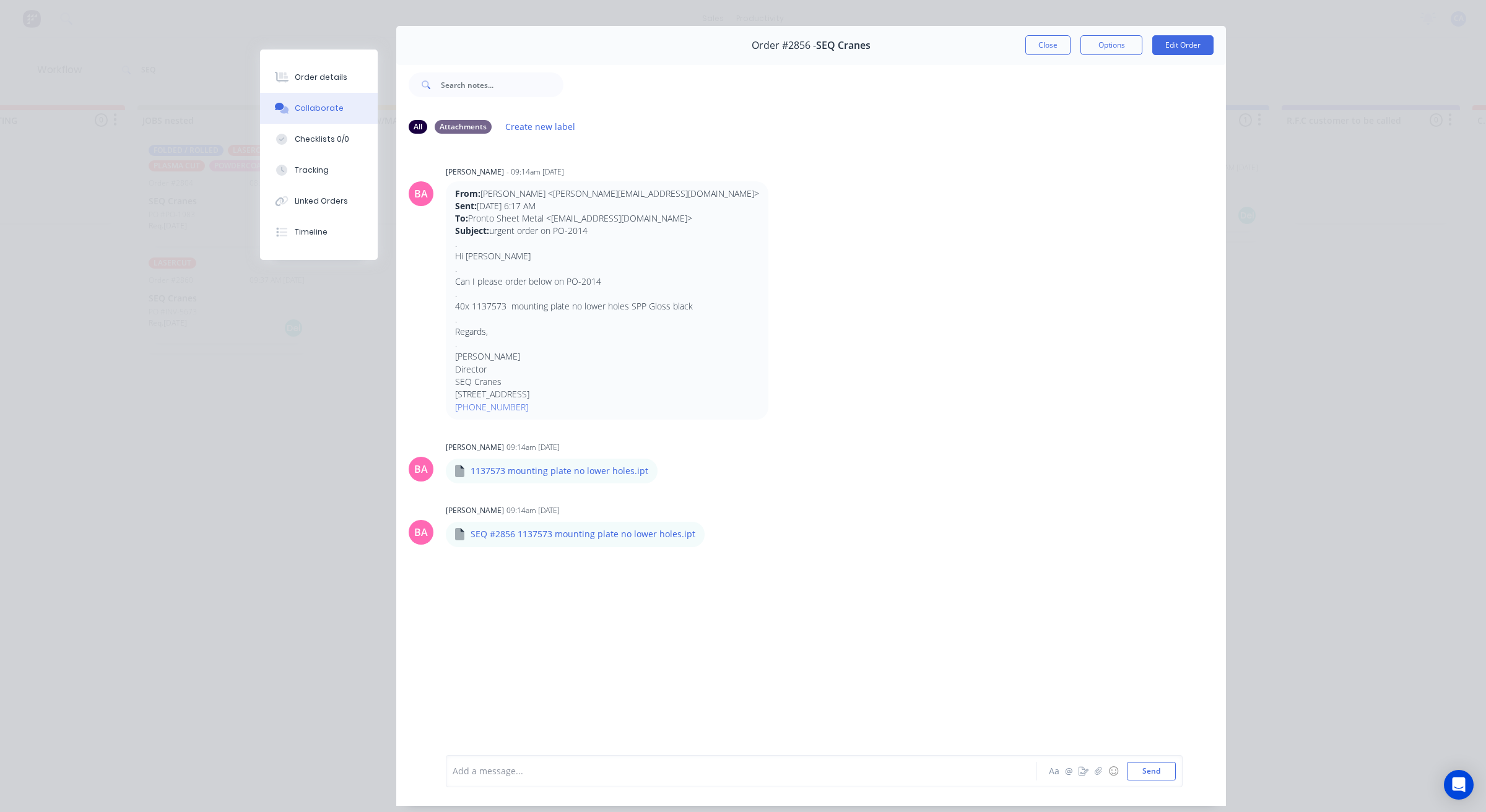
scroll to position [0, 0]
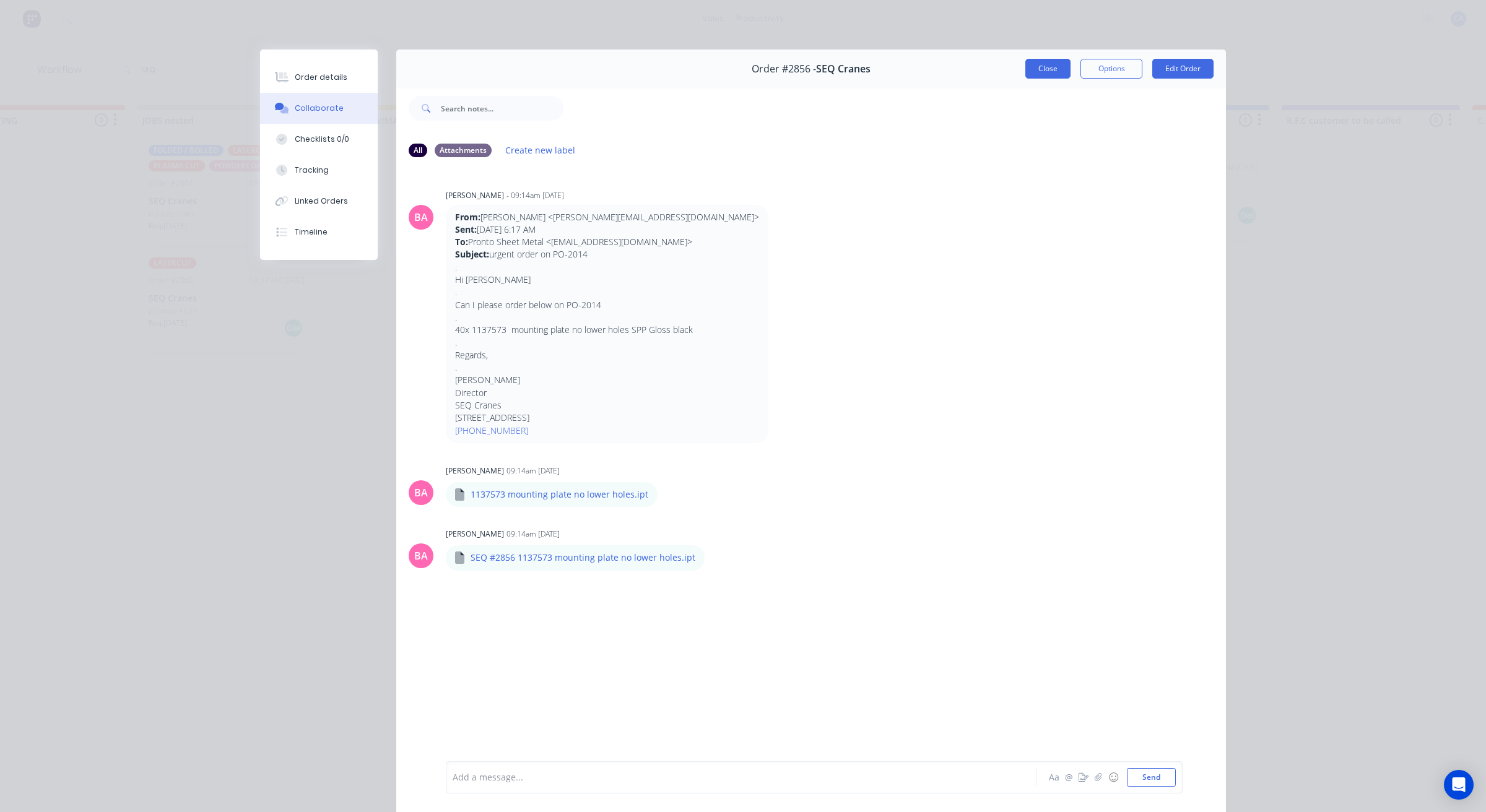
click at [1030, 75] on button "Close" at bounding box center [1048, 69] width 45 height 19
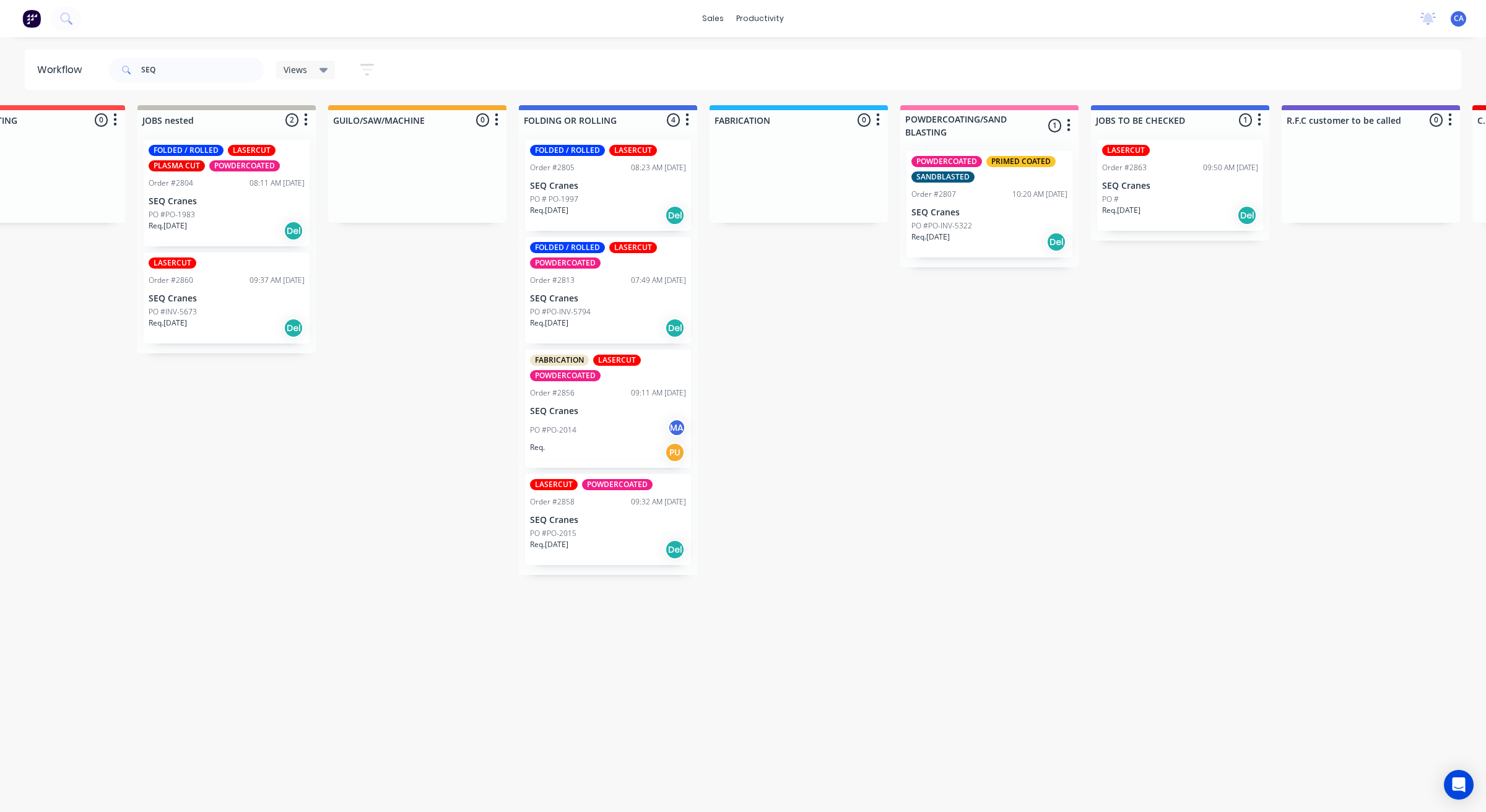
click at [574, 283] on div "Order #2813 07:49 AM [DATE]" at bounding box center [608, 280] width 156 height 11
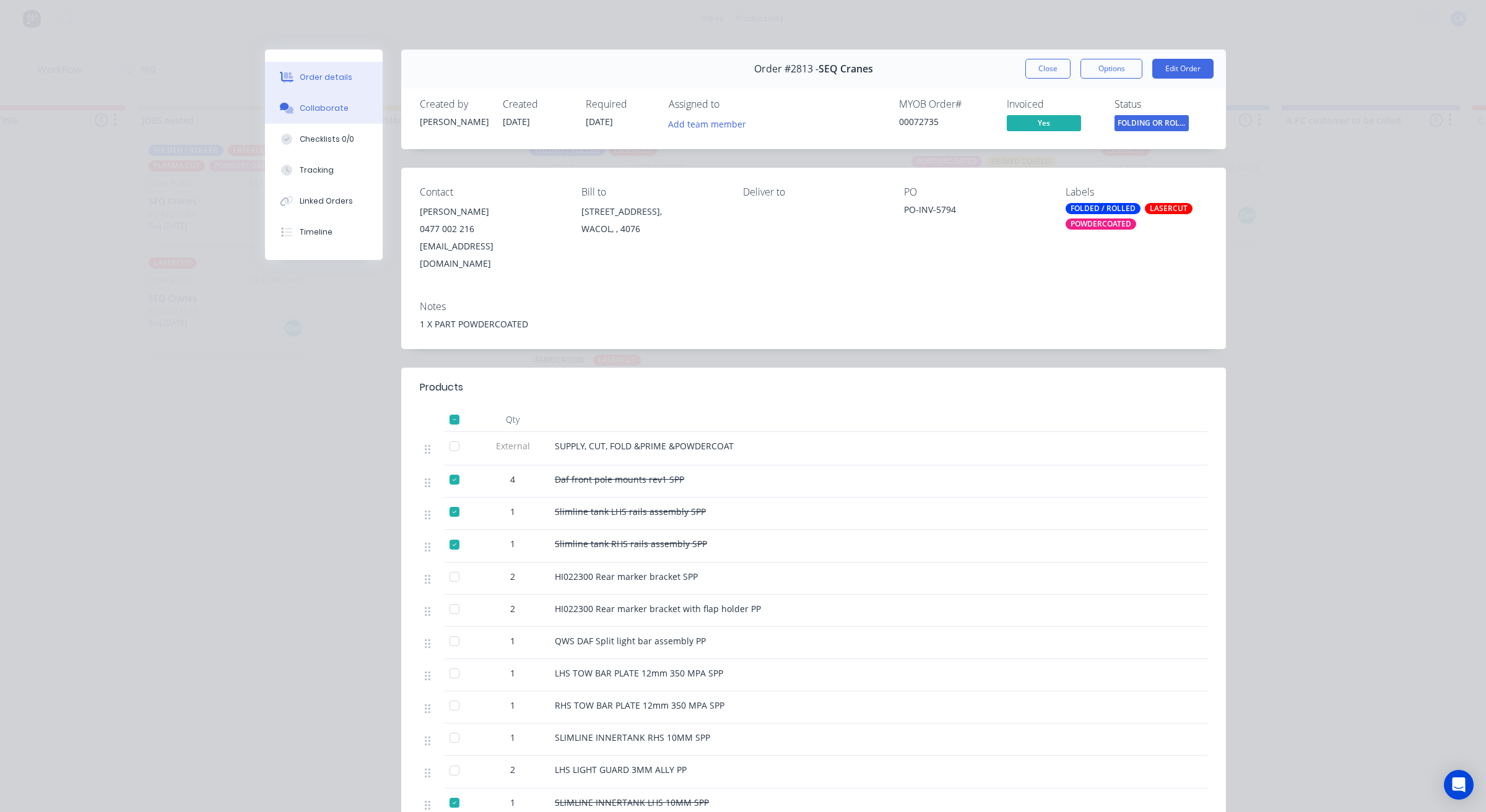
click at [300, 103] on div "Collaborate" at bounding box center [324, 108] width 49 height 11
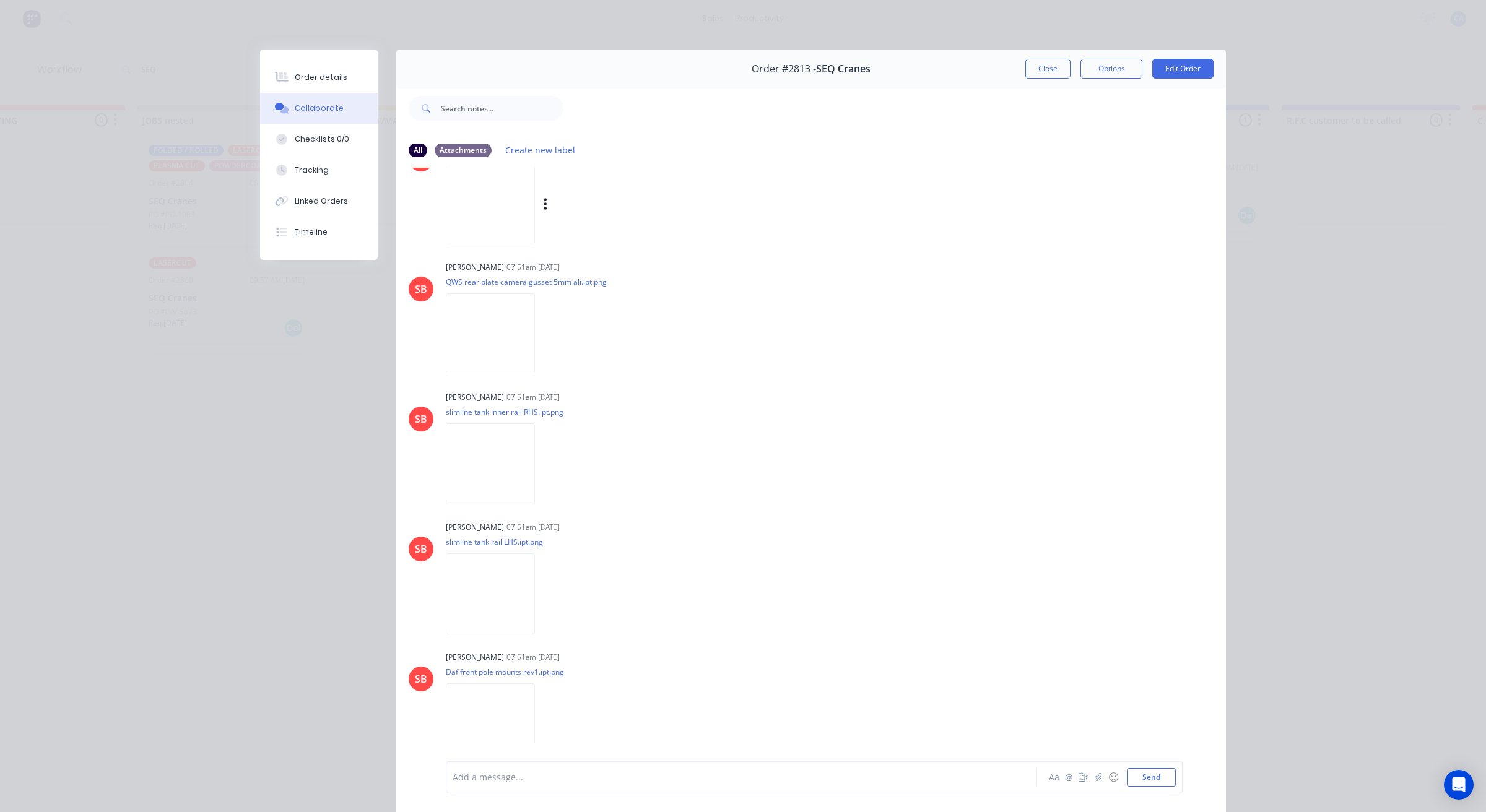
scroll to position [1393, 0]
click at [1047, 68] on button "Close" at bounding box center [1048, 69] width 45 height 19
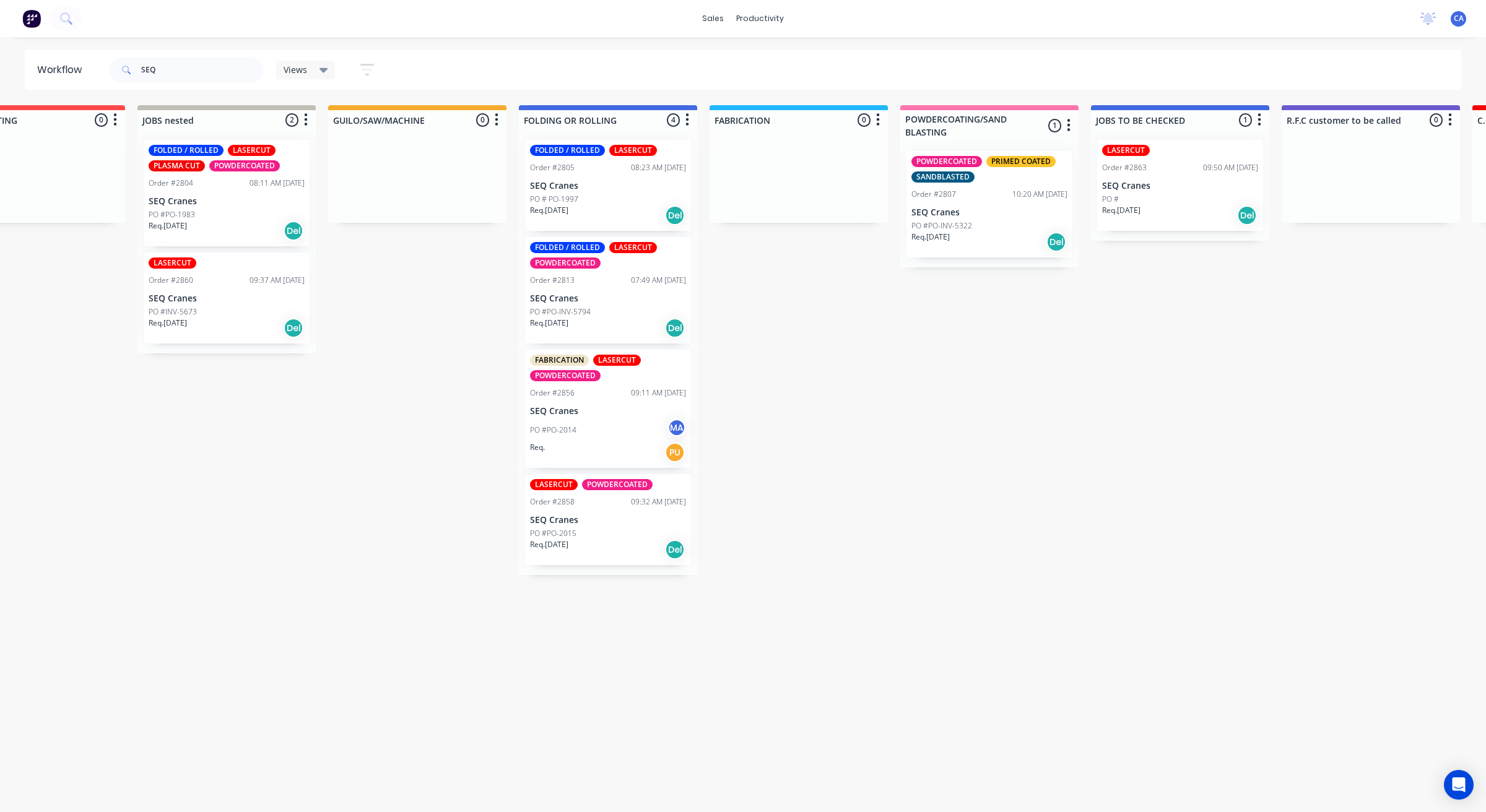
click at [593, 216] on div "Req. [DATE] Del" at bounding box center [608, 215] width 156 height 21
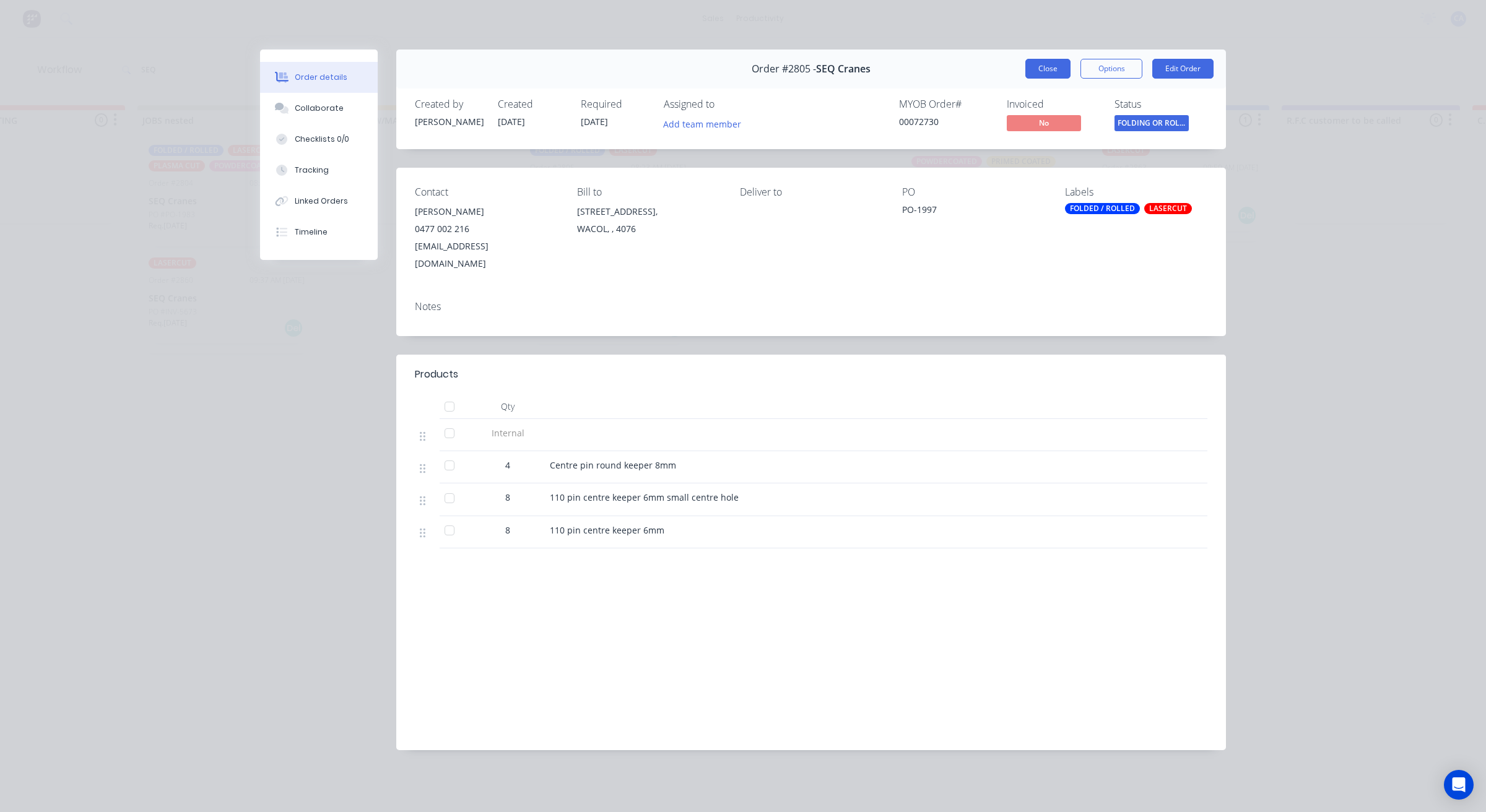
click at [1026, 70] on button "Close" at bounding box center [1048, 69] width 45 height 19
